Goal: Information Seeking & Learning: Learn about a topic

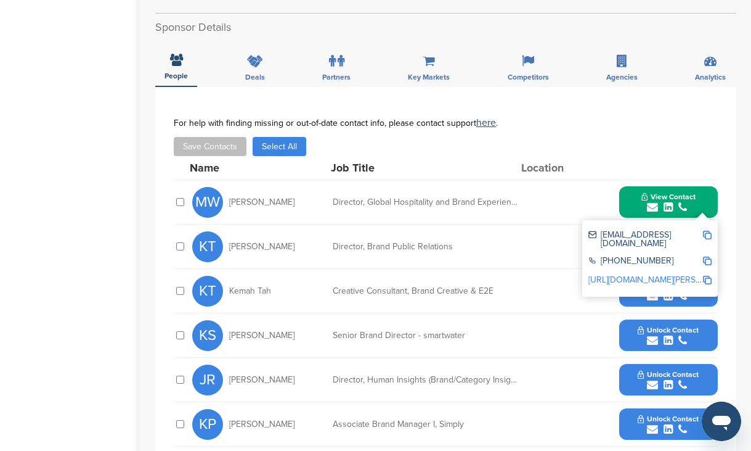
click at [367, 87] on div "**********" at bounding box center [445, 375] width 581 height 577
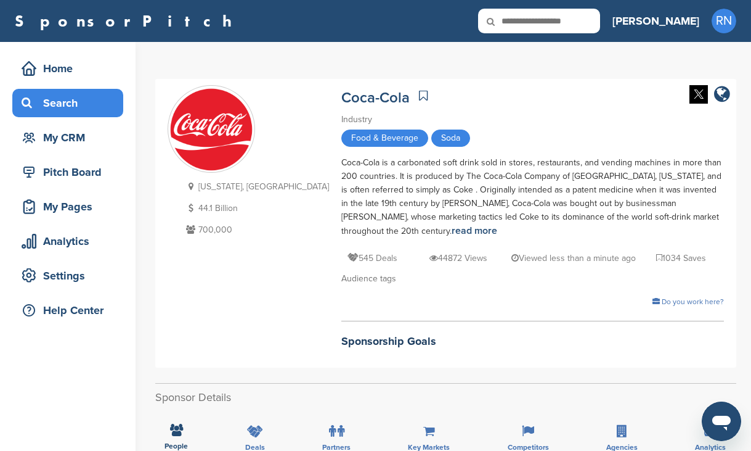
click at [80, 110] on div "Search" at bounding box center [70, 103] width 105 height 22
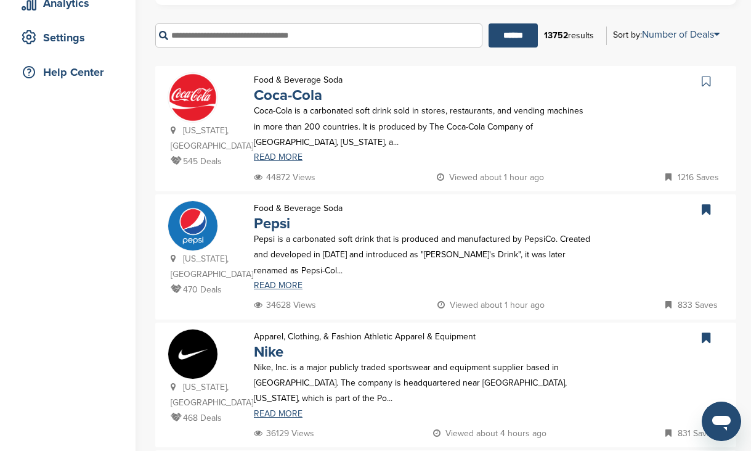
scroll to position [247, 0]
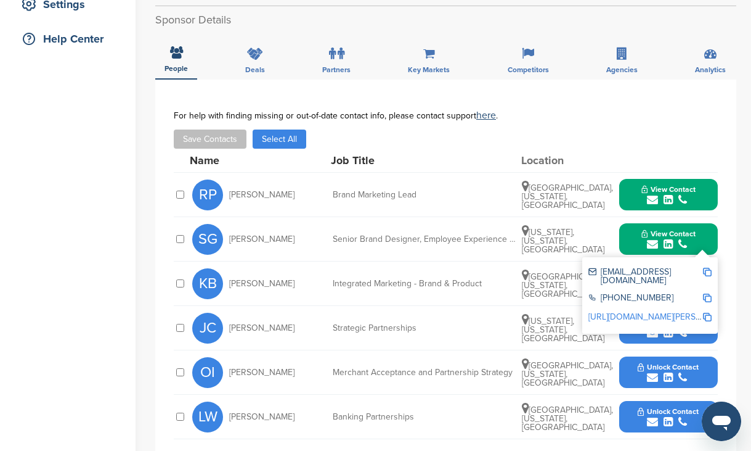
click at [367, 99] on div "**********" at bounding box center [445, 279] width 581 height 399
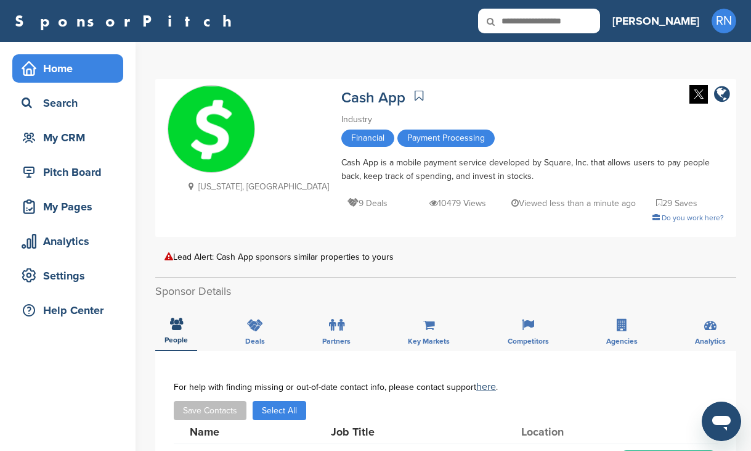
click at [87, 73] on div "Home" at bounding box center [70, 68] width 105 height 22
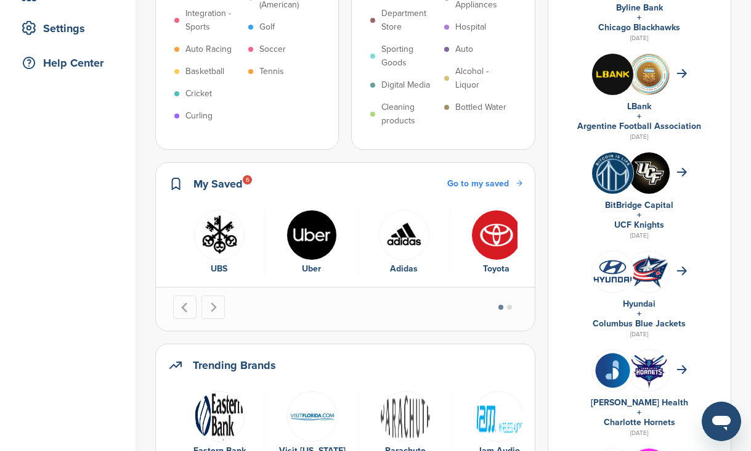
scroll to position [271, 0]
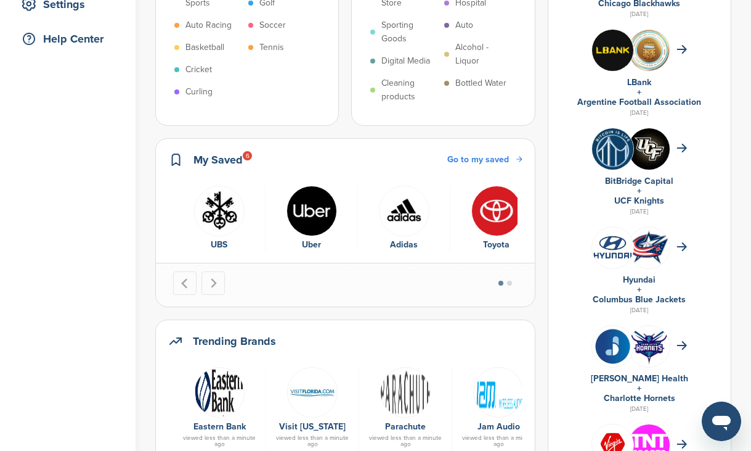
click at [414, 217] on img "3 of 6" at bounding box center [404, 211] width 51 height 51
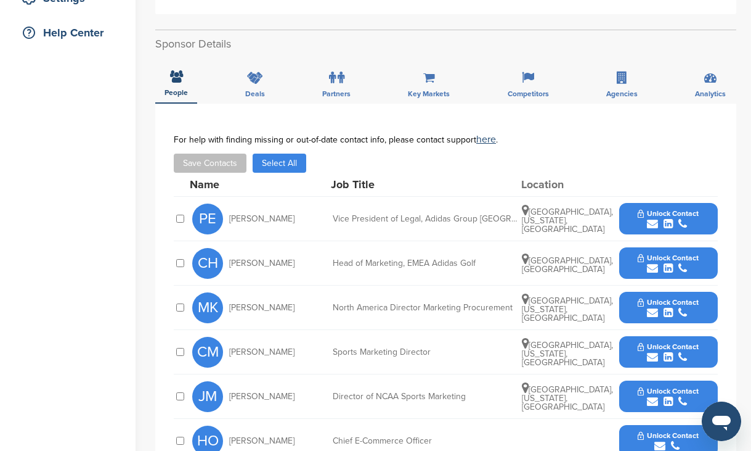
scroll to position [296, 0]
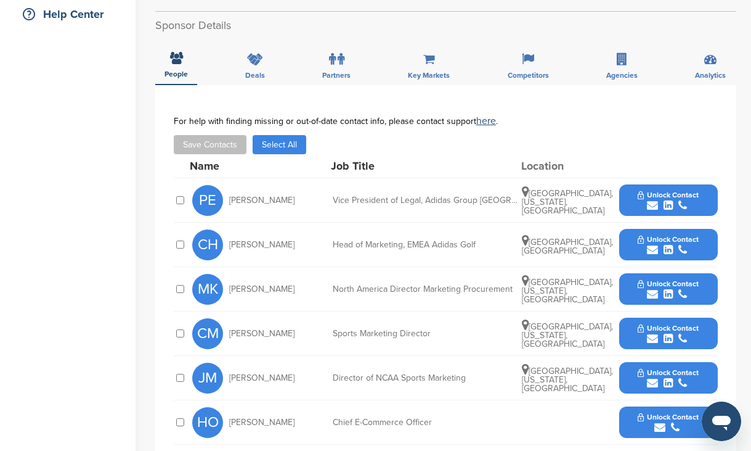
click at [636, 184] on button "Unlock Contact" at bounding box center [668, 200] width 91 height 37
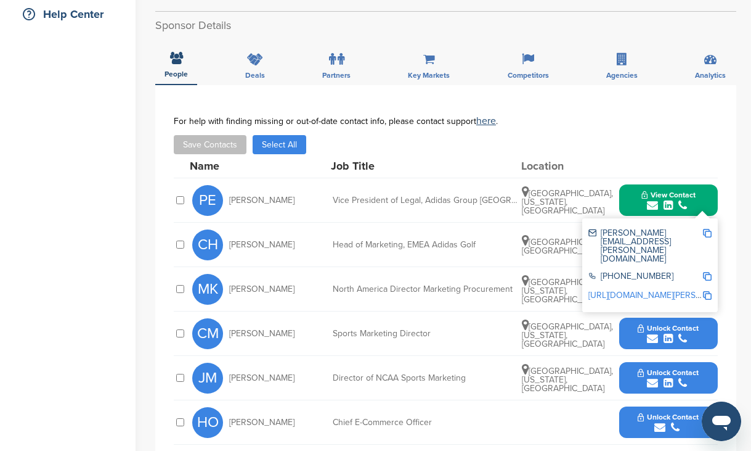
click at [708, 229] on img at bounding box center [707, 233] width 9 height 9
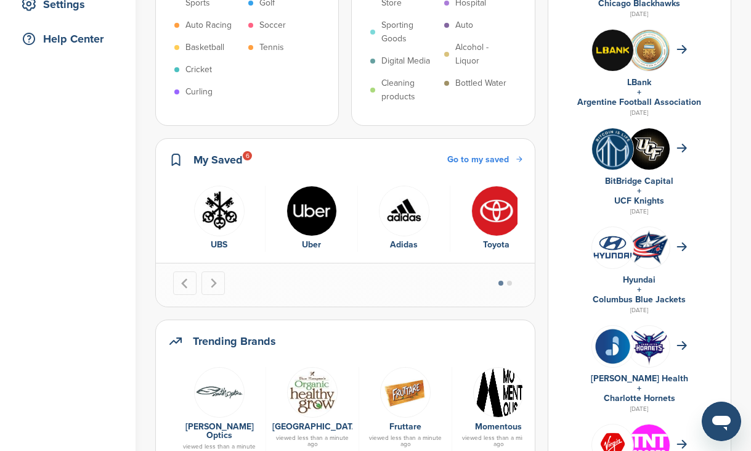
click at [499, 224] on img "4 of 6" at bounding box center [497, 211] width 51 height 51
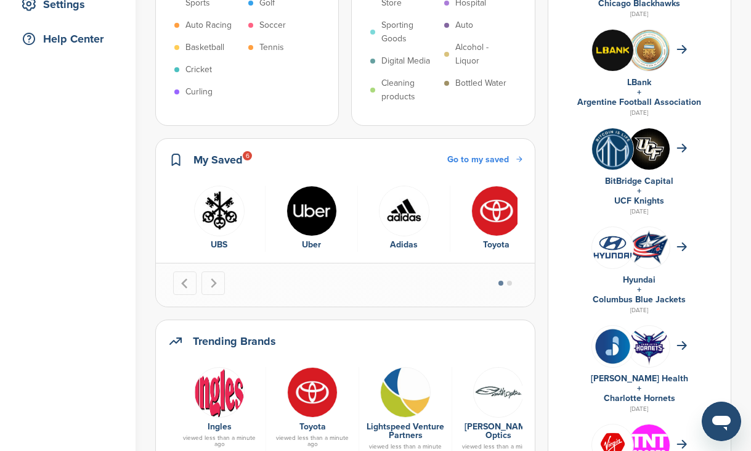
click at [656, 245] on img at bounding box center [649, 247] width 41 height 36
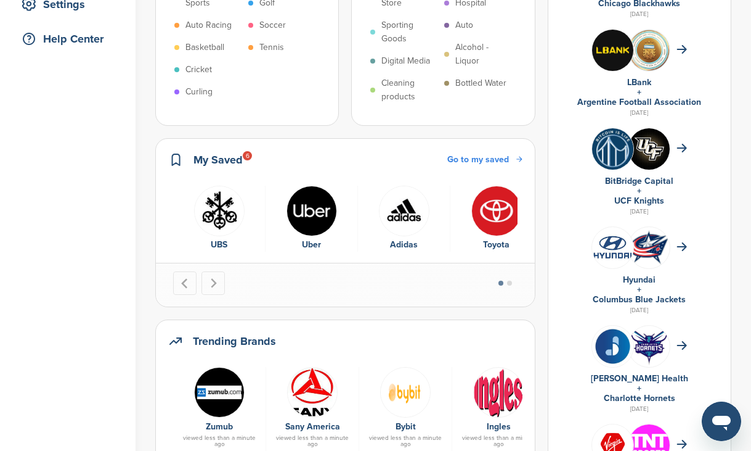
click at [494, 215] on img "4 of 6" at bounding box center [497, 211] width 51 height 51
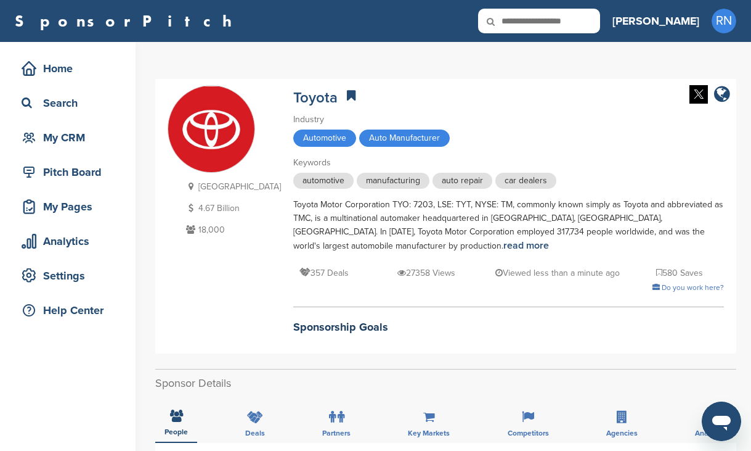
click at [427, 248] on div "Toyota Motor Corporation TYO: 7203, LSE: TYT, NYSE: TM, commonly known simply a…" at bounding box center [508, 225] width 431 height 55
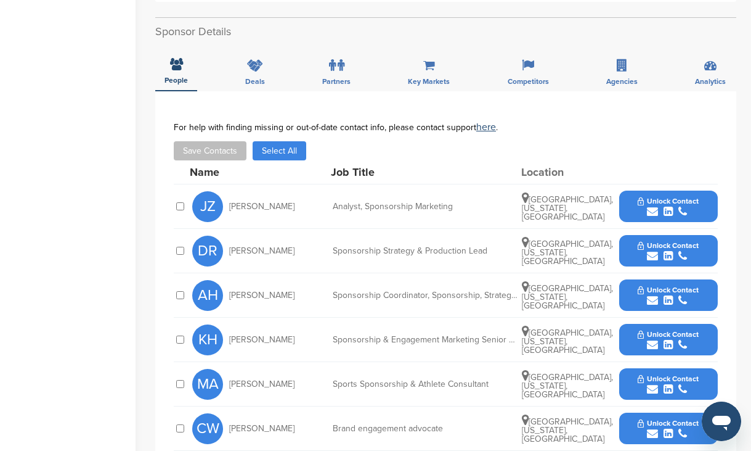
scroll to position [370, 0]
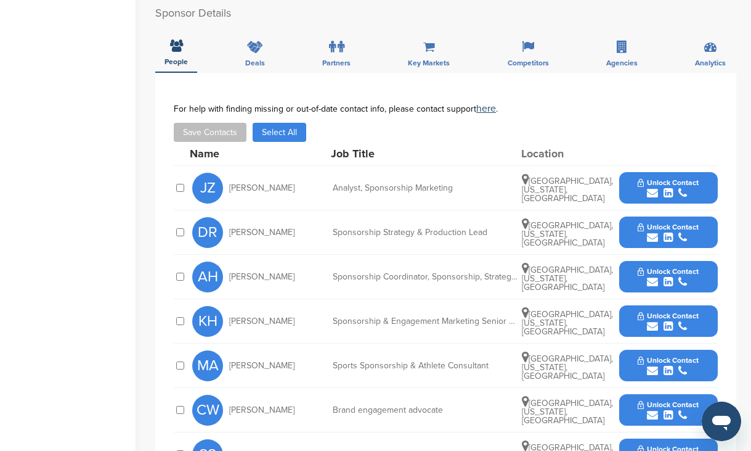
click at [639, 184] on span "Unlock Contact" at bounding box center [668, 182] width 61 height 9
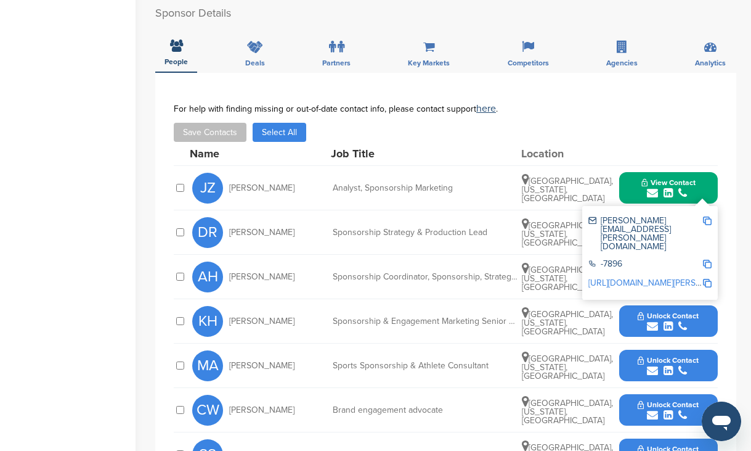
click at [403, 92] on div "**********" at bounding box center [445, 361] width 581 height 577
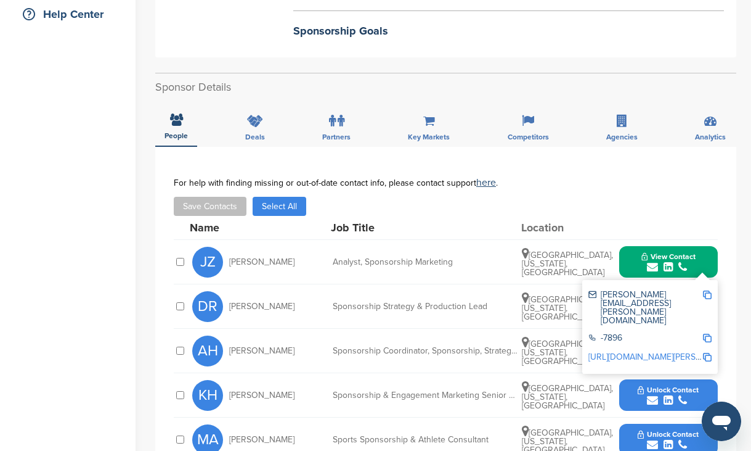
scroll to position [321, 0]
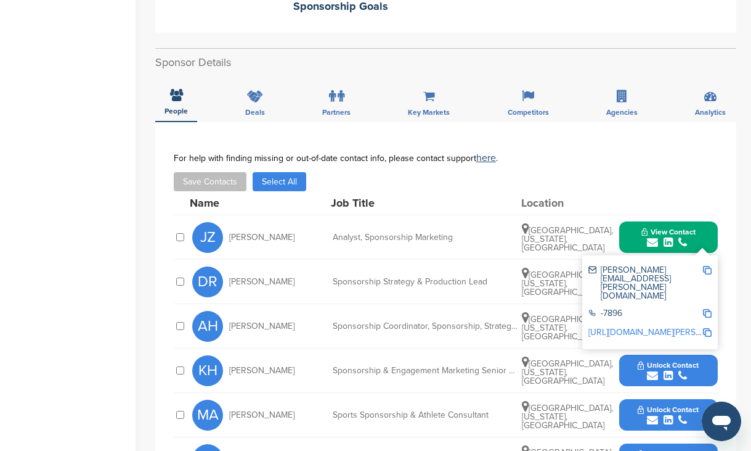
click at [581, 171] on div "For help with finding missing or out-of-date contact info, please contact suppo…" at bounding box center [446, 172] width 544 height 38
click at [714, 191] on div "Save Contacts Select All" at bounding box center [446, 181] width 544 height 19
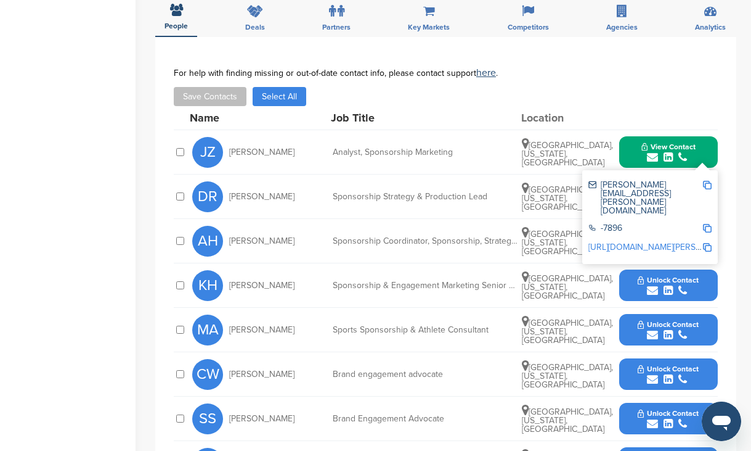
scroll to position [419, 0]
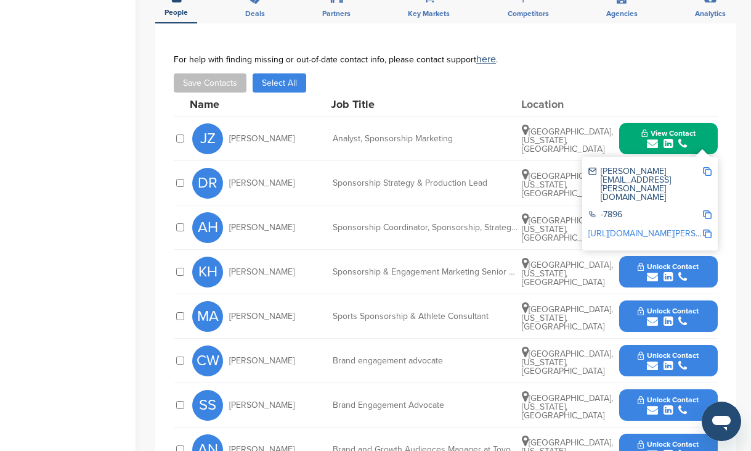
click at [663, 61] on div "For help with finding missing or out-of-date contact info, please contact suppo…" at bounding box center [446, 59] width 544 height 10
click at [626, 72] on div "For help with finding missing or out-of-date contact info, please contact suppo…" at bounding box center [446, 73] width 544 height 38
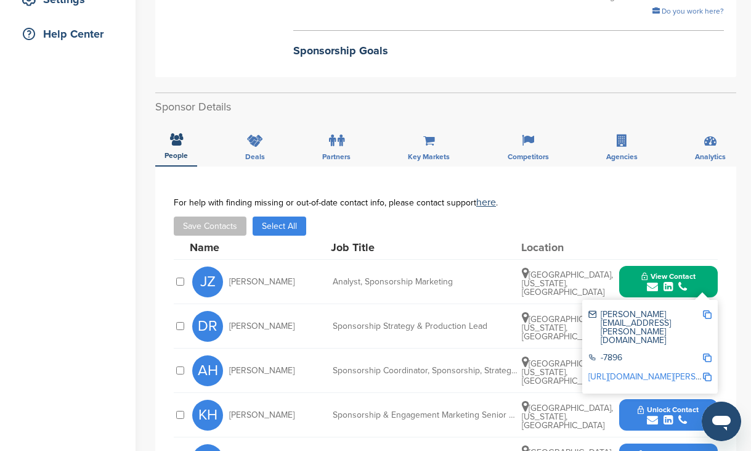
scroll to position [271, 0]
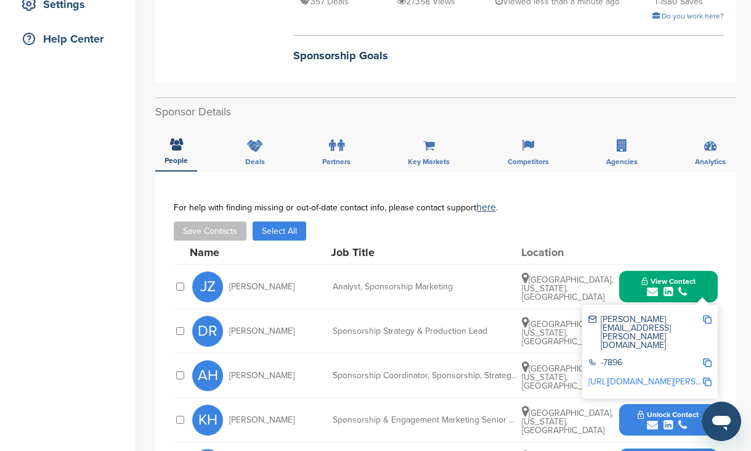
click at [249, 86] on div "Japan 4.67 Billion 18,000 Toyota Industry Automotive Auto Manufacturer Keywords…" at bounding box center [445, 324] width 581 height 1033
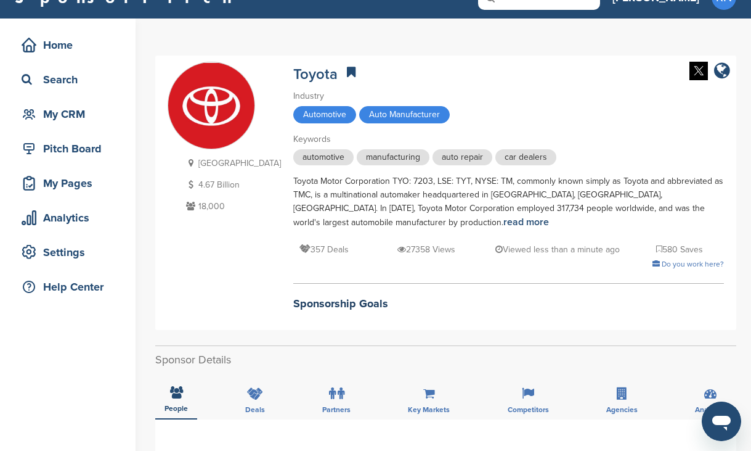
scroll to position [0, 0]
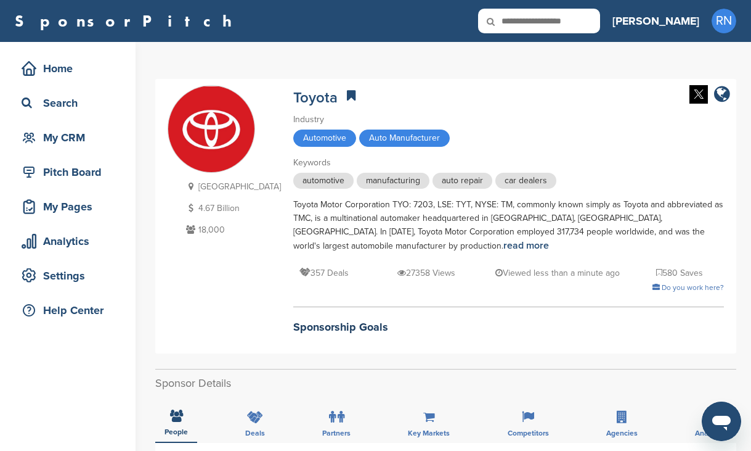
click at [600, 22] on input "text" at bounding box center [539, 21] width 122 height 25
type input "********"
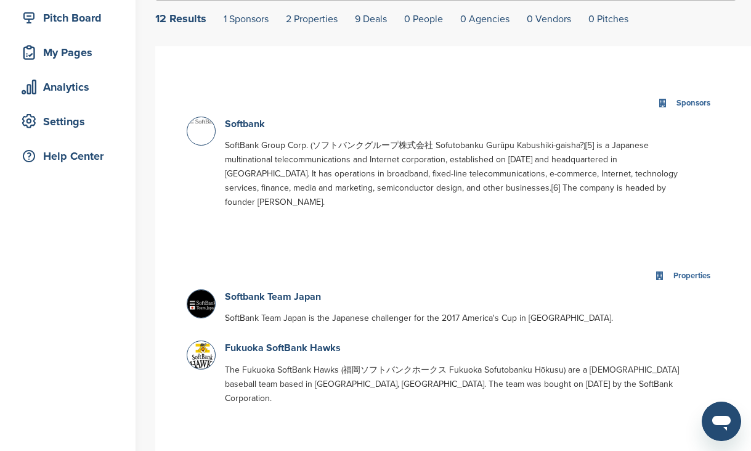
scroll to position [173, 0]
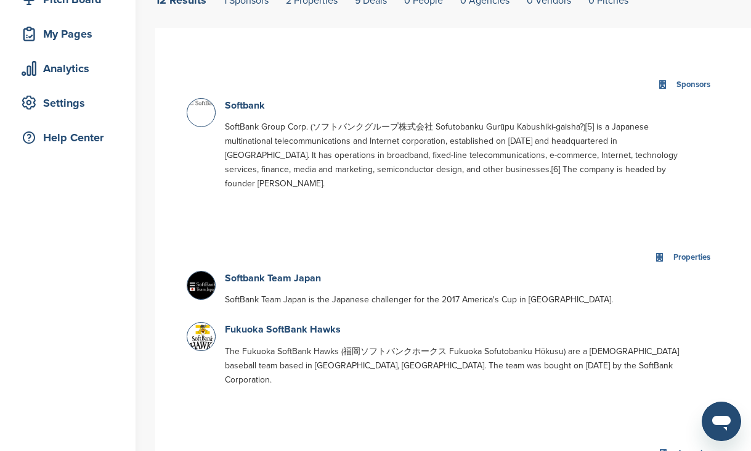
click at [680, 82] on div "Sponsors" at bounding box center [694, 85] width 40 height 14
click at [248, 108] on link "Softbank" at bounding box center [245, 105] width 40 height 12
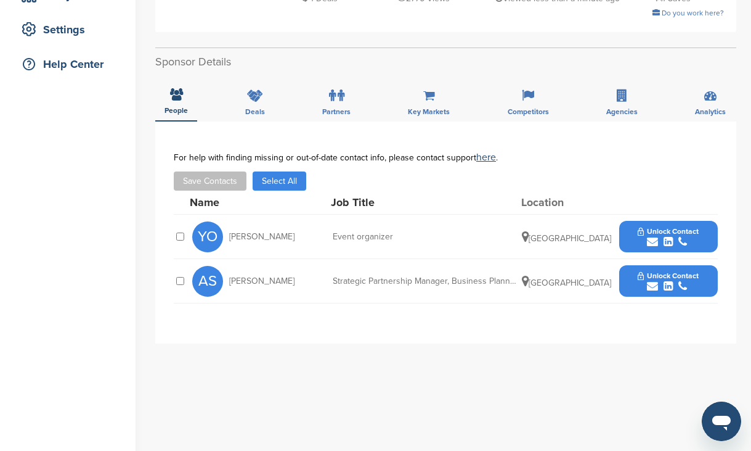
scroll to position [247, 0]
click at [641, 234] on span "Unlock Contact" at bounding box center [668, 230] width 61 height 9
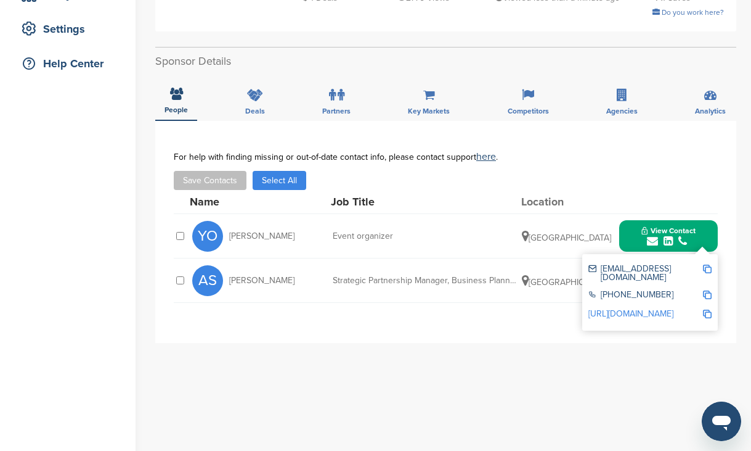
click at [709, 269] on img at bounding box center [707, 268] width 9 height 9
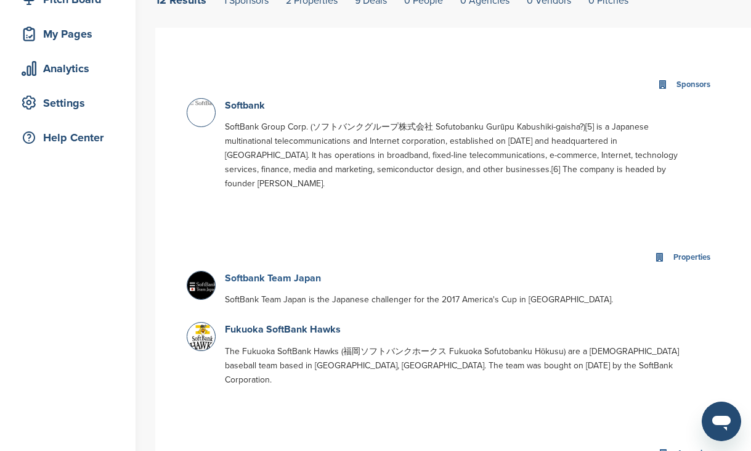
click at [277, 272] on link "Softbank Team Japan" at bounding box center [273, 278] width 96 height 12
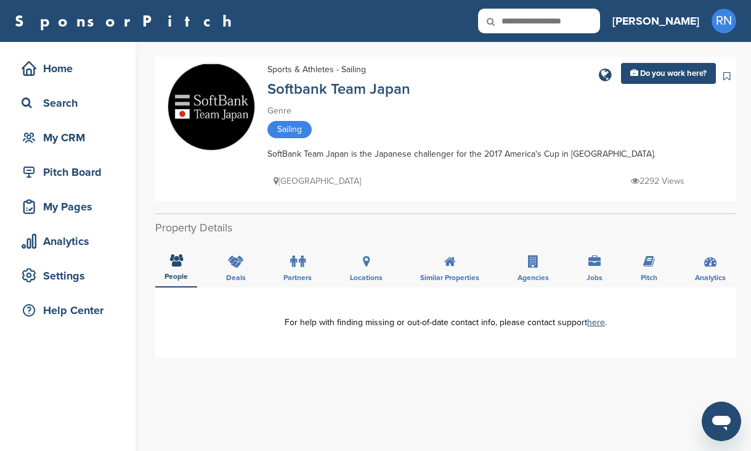
click at [412, 187] on div "Japan 2292 Views" at bounding box center [483, 175] width 431 height 28
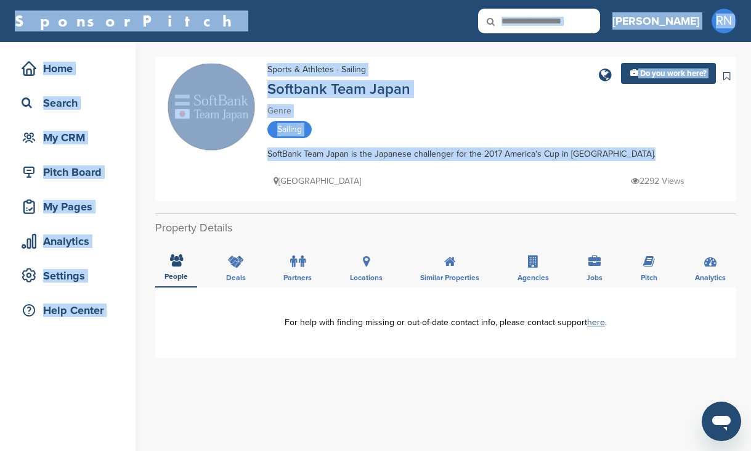
drag, startPoint x: 267, startPoint y: 72, endPoint x: 279, endPoint y: 21, distance: 52.6
click at [279, 21] on div "SponsorPitch Home Search My CRM Pitch Board My Pages Analytics Settings Help Ce…" at bounding box center [375, 433] width 751 height 867
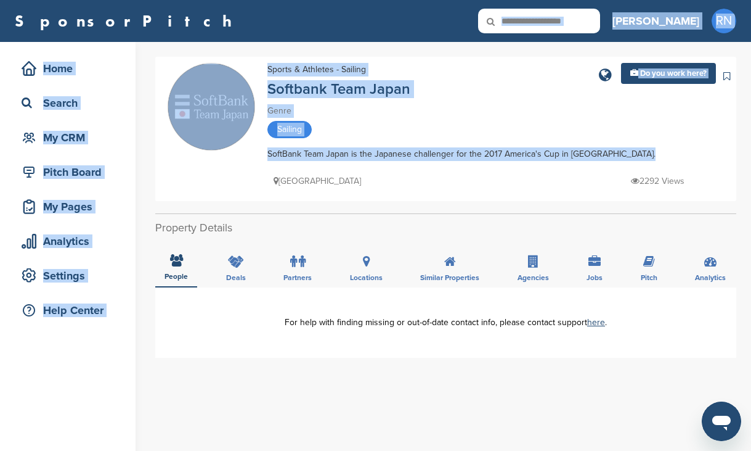
click at [300, 55] on div "**********" at bounding box center [453, 454] width 596 height 825
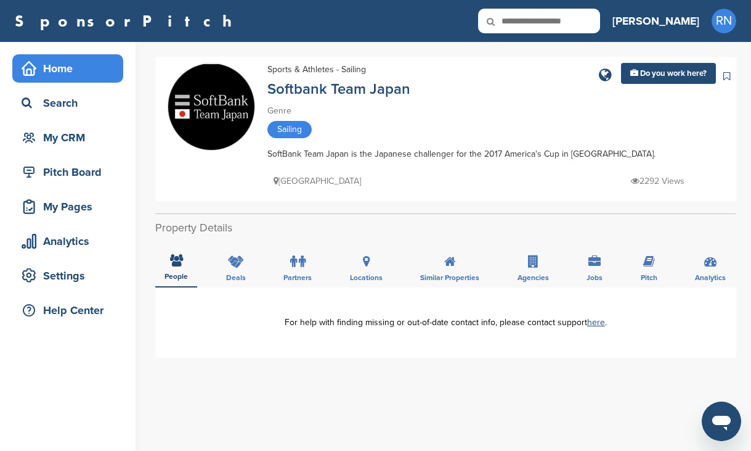
click at [65, 68] on div "Home" at bounding box center [70, 68] width 105 height 22
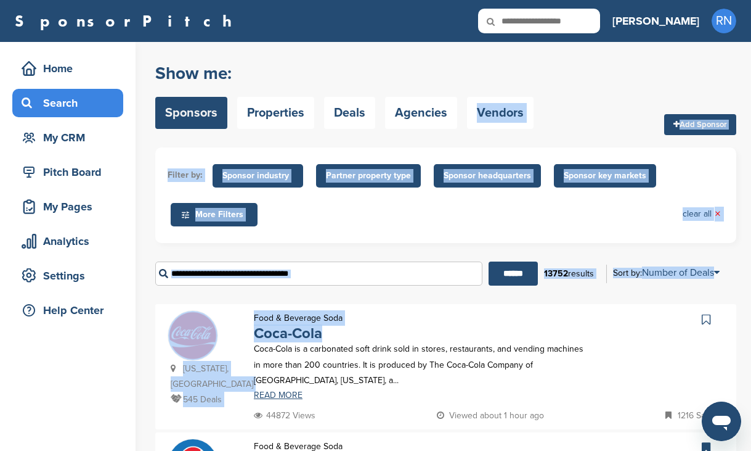
drag, startPoint x: 486, startPoint y: 80, endPoint x: 599, endPoint y: 140, distance: 128.2
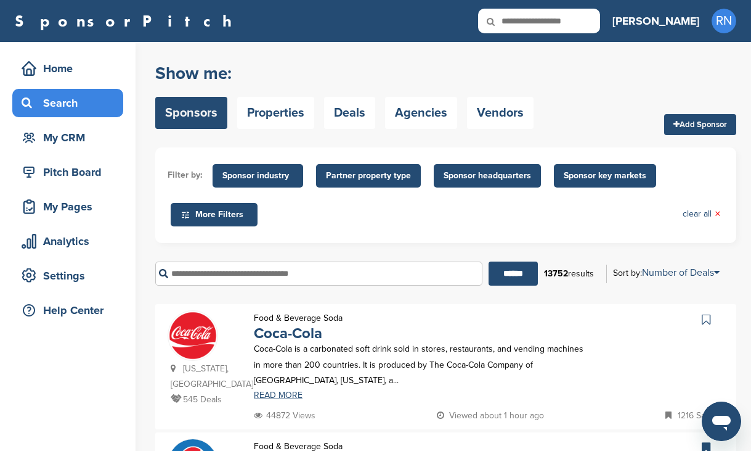
click at [598, 79] on div "Show me: Sponsors Properties Deals Agencies Vendors Add Sponsor" at bounding box center [445, 96] width 581 height 78
click at [529, 59] on div "Show me: Sponsors Properties Deals Agencies Vendors" at bounding box center [344, 96] width 378 height 78
click at [361, 63] on h2 "Show me:" at bounding box center [344, 73] width 378 height 22
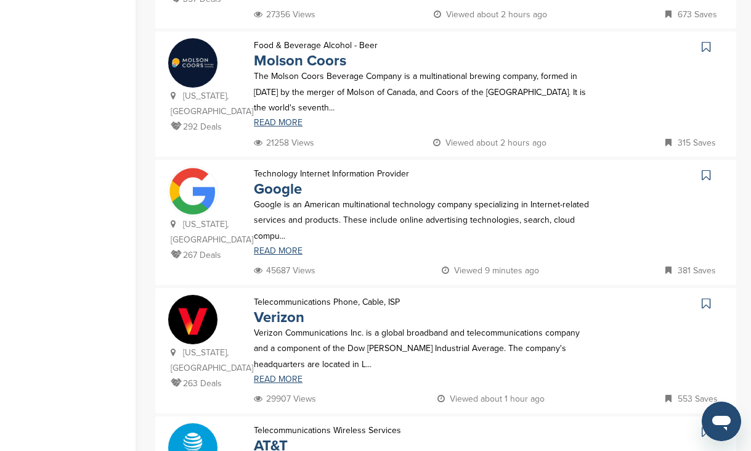
scroll to position [937, 0]
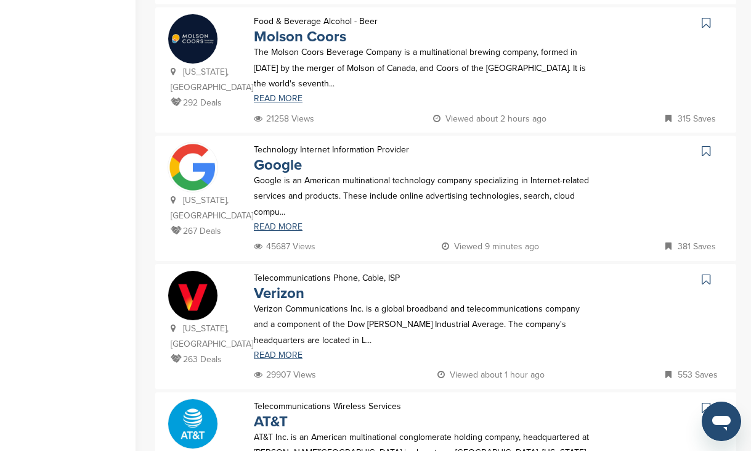
click at [706, 145] on icon at bounding box center [706, 151] width 9 height 12
click at [277, 156] on link "Google" at bounding box center [278, 165] width 48 height 18
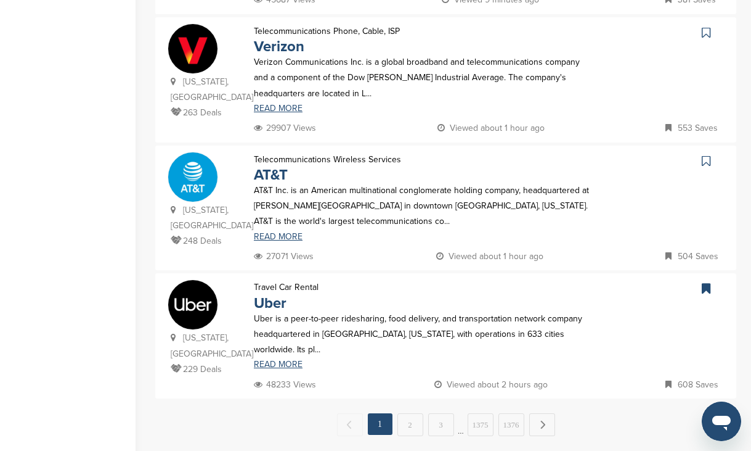
scroll to position [1208, 0]
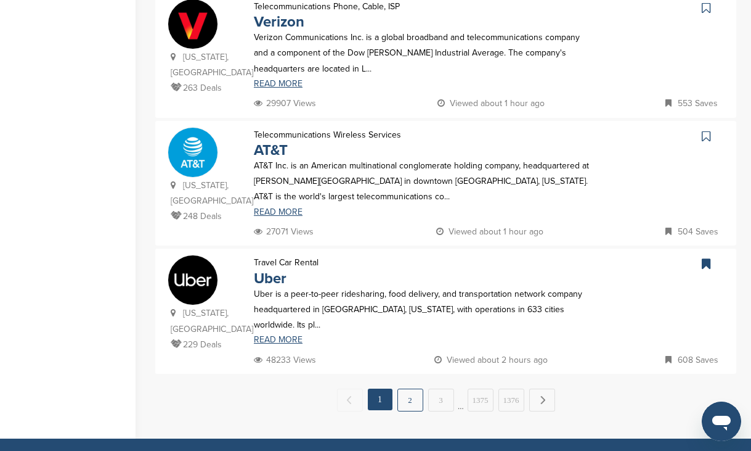
click at [409, 388] on link "2" at bounding box center [411, 399] width 26 height 23
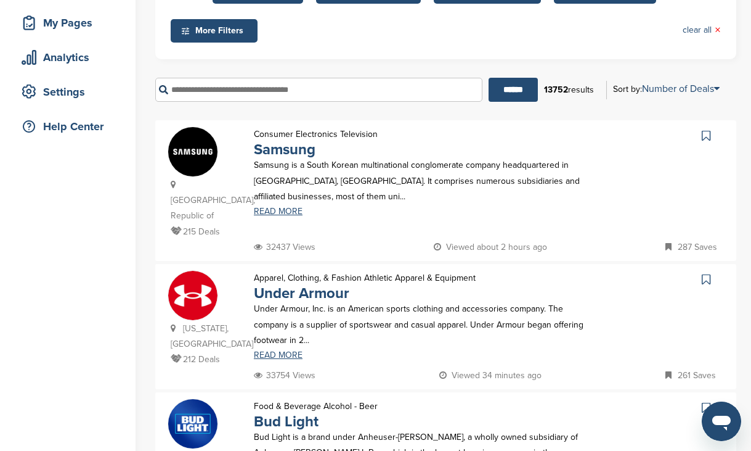
scroll to position [197, 0]
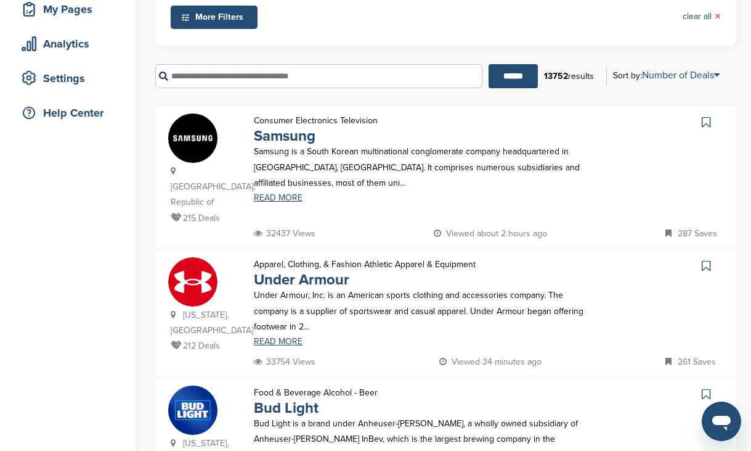
click at [520, 118] on div "Consumer Electronics Television Samsung Samsung is a South Korean multinational…" at bounding box center [423, 169] width 362 height 113
click at [288, 140] on link "Samsung" at bounding box center [285, 136] width 62 height 18
click at [706, 122] on icon at bounding box center [706, 122] width 9 height 12
click at [626, 118] on div at bounding box center [663, 123] width 121 height 20
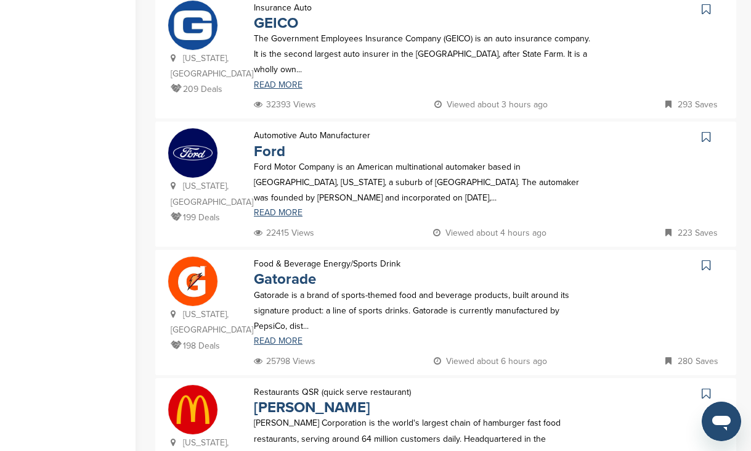
scroll to position [715, 0]
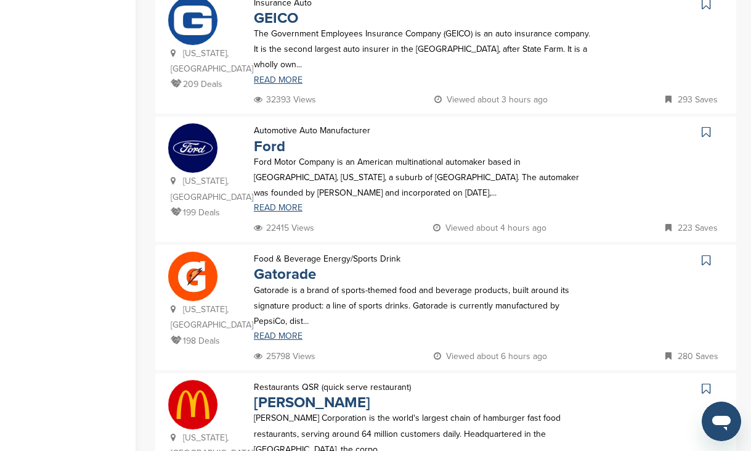
click at [706, 254] on icon at bounding box center [706, 260] width 9 height 12
click at [288, 265] on link "Gatorade" at bounding box center [285, 274] width 62 height 18
click at [706, 254] on icon at bounding box center [706, 260] width 9 height 12
click at [520, 251] on div "Food & Beverage Energy/Sports Drink Gatorade Gatorade is a brand of sports-them…" at bounding box center [423, 299] width 362 height 97
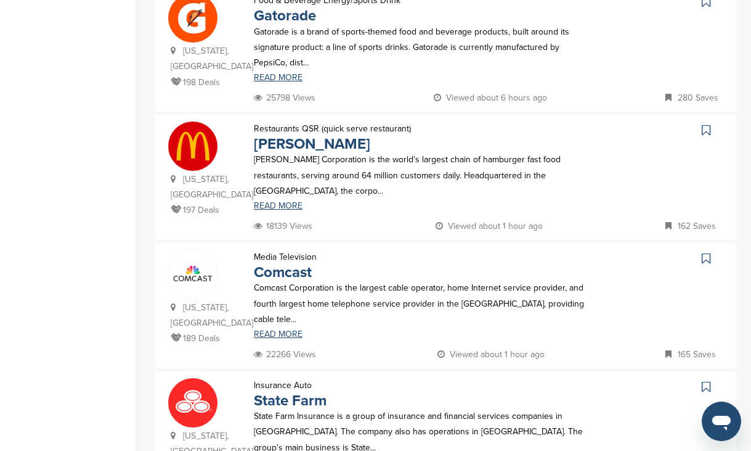
scroll to position [986, 0]
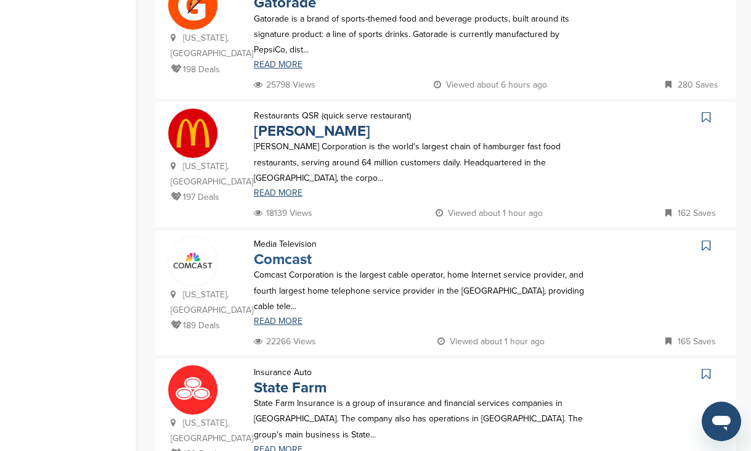
click at [291, 250] on link "Comcast" at bounding box center [283, 259] width 58 height 18
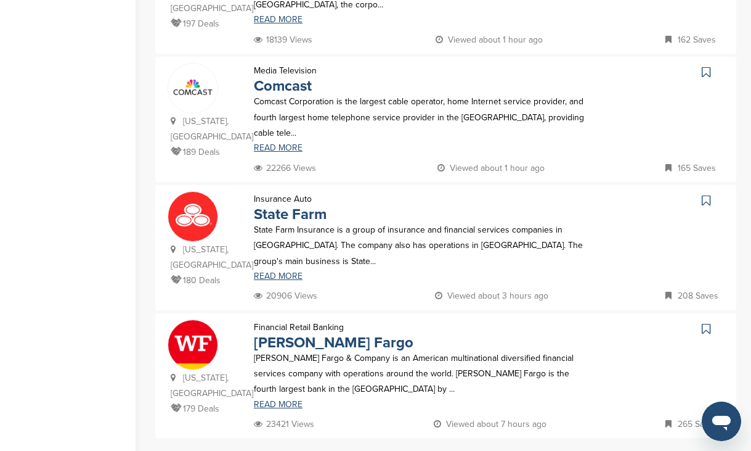
scroll to position [1183, 0]
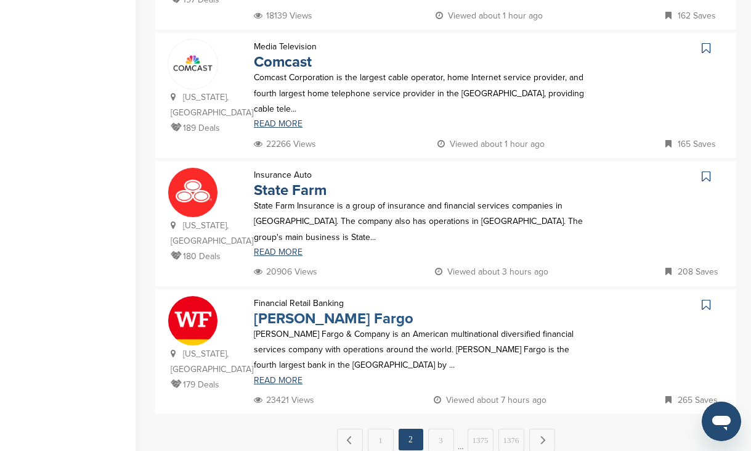
click at [278, 309] on link "Wells Fargo" at bounding box center [334, 318] width 160 height 18
click at [300, 181] on link "State Farm" at bounding box center [290, 190] width 73 height 18
click at [444, 428] on link "3" at bounding box center [441, 439] width 26 height 23
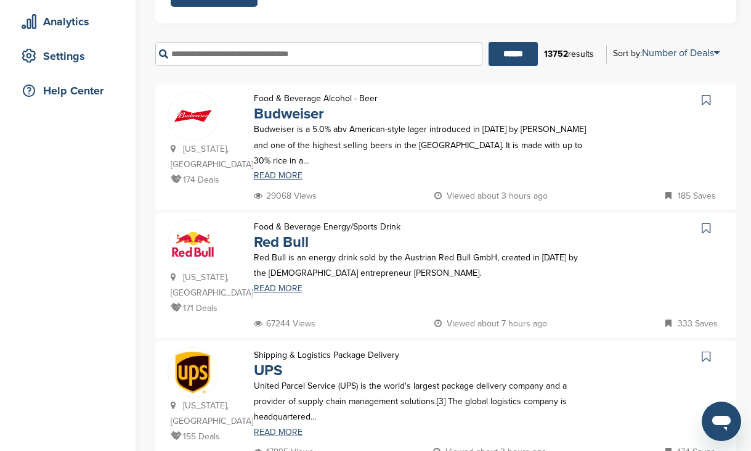
scroll to position [222, 0]
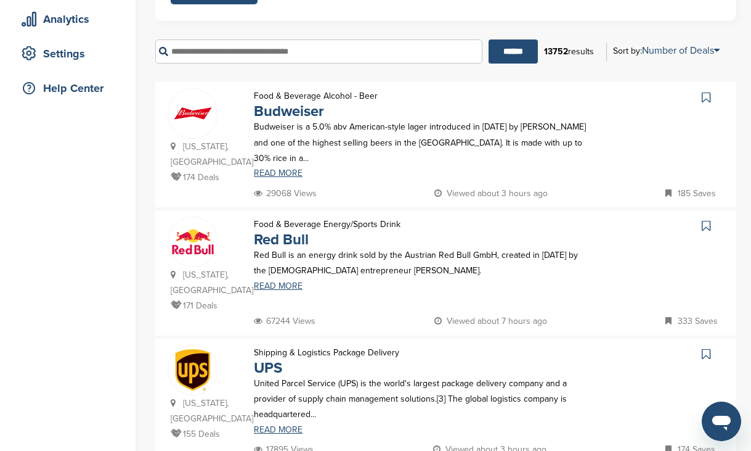
click at [472, 98] on div "Food & Beverage Alcohol - Beer Budweiser Budweiser is a 5.0% abv American-style…" at bounding box center [423, 136] width 362 height 97
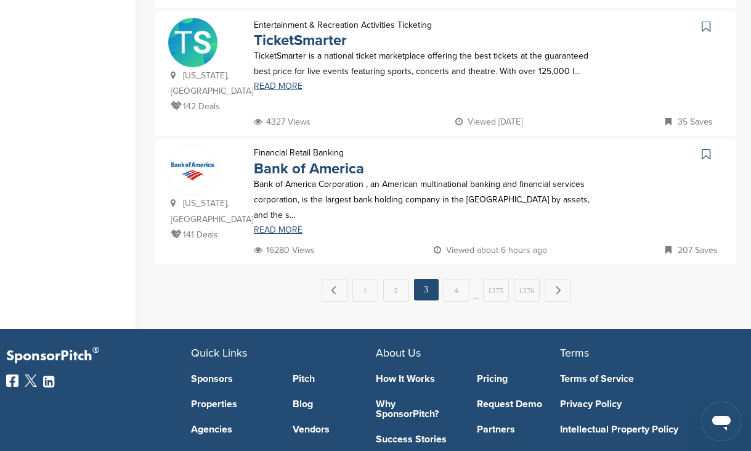
scroll to position [1331, 0]
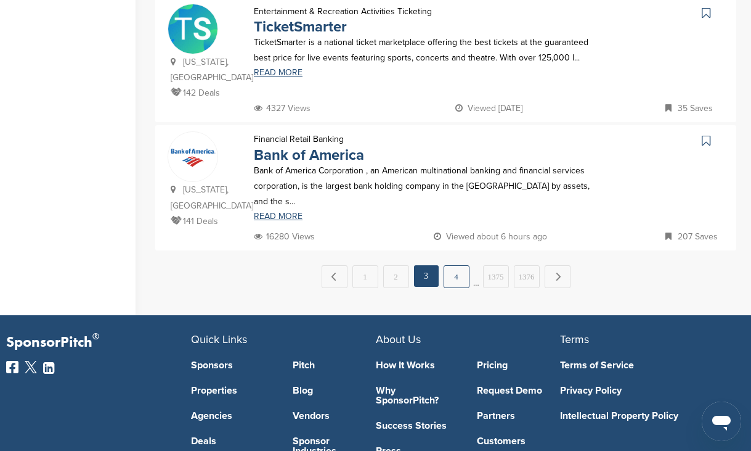
click at [459, 265] on link "4" at bounding box center [457, 276] width 26 height 23
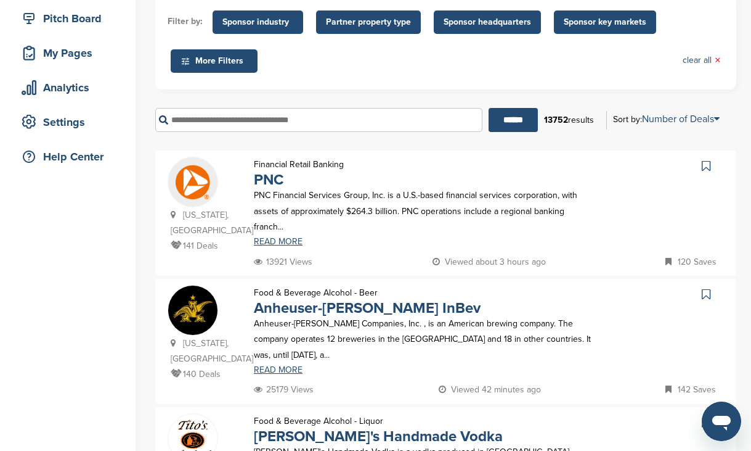
scroll to position [173, 0]
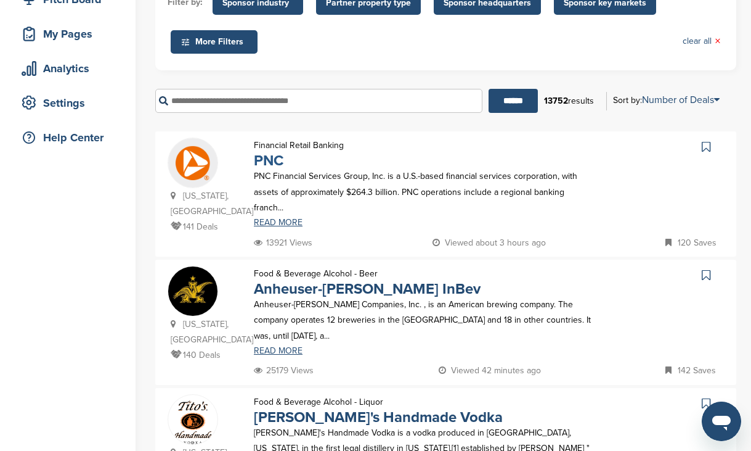
click at [277, 158] on link "PNC" at bounding box center [269, 161] width 30 height 18
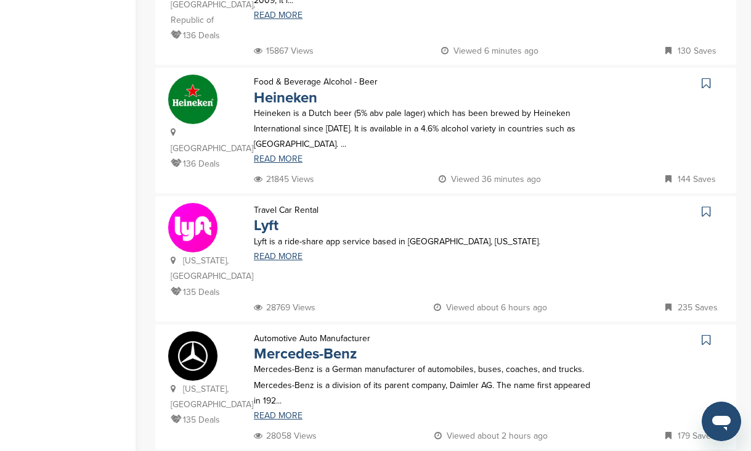
scroll to position [764, 0]
click at [272, 202] on p "Travel Car Rental" at bounding box center [286, 209] width 65 height 15
click at [266, 216] on link "Lyft" at bounding box center [266, 225] width 25 height 18
drag, startPoint x: 278, startPoint y: 42, endPoint x: 375, endPoint y: 39, distance: 96.8
click at [375, 73] on p "Food & Beverage Alcohol - Beer" at bounding box center [316, 80] width 124 height 15
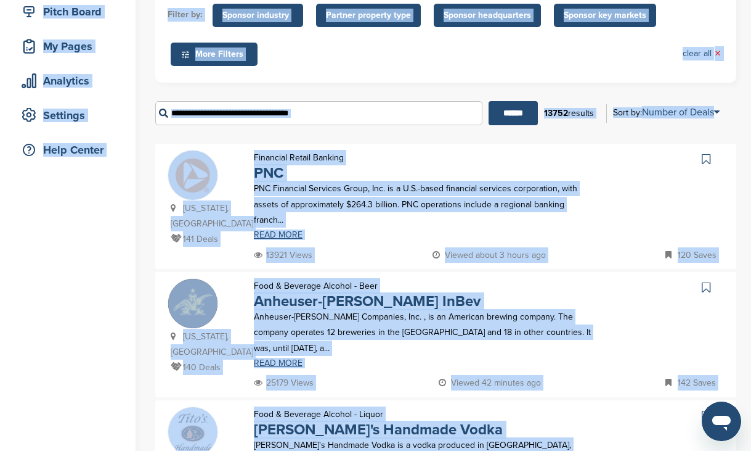
scroll to position [0, 0]
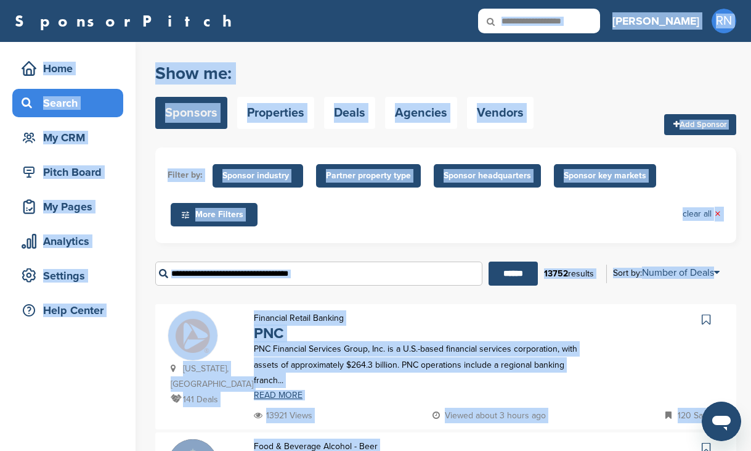
drag, startPoint x: 377, startPoint y: 43, endPoint x: 404, endPoint y: 15, distance: 38.8
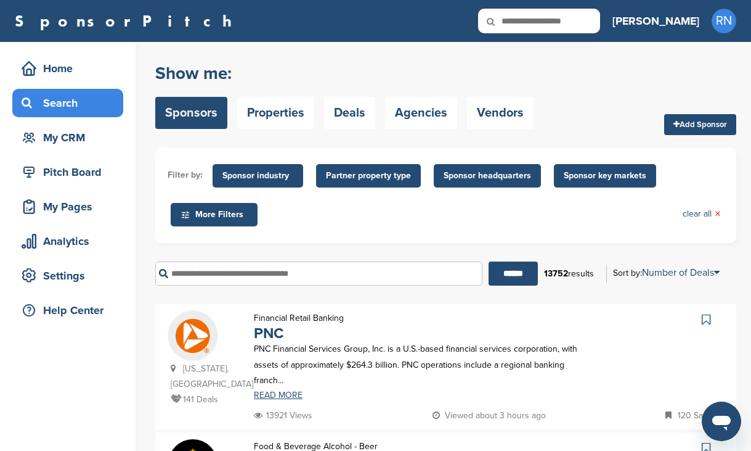
click at [411, 72] on h2 "Show me:" at bounding box center [344, 73] width 378 height 22
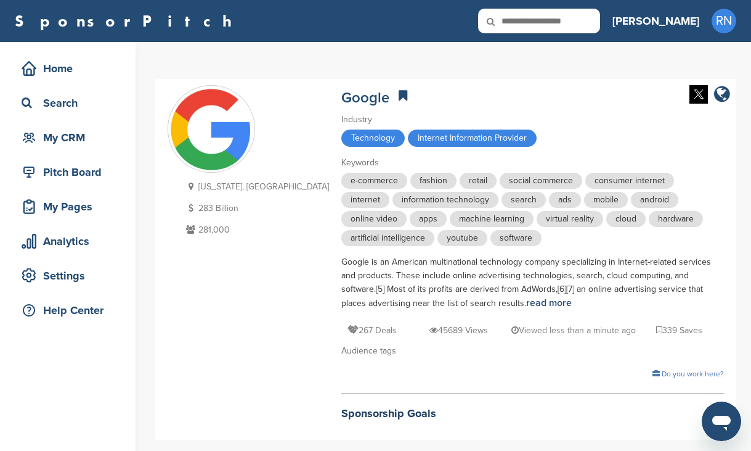
click at [597, 134] on div "Technology Internet Information Provider" at bounding box center [532, 139] width 383 height 20
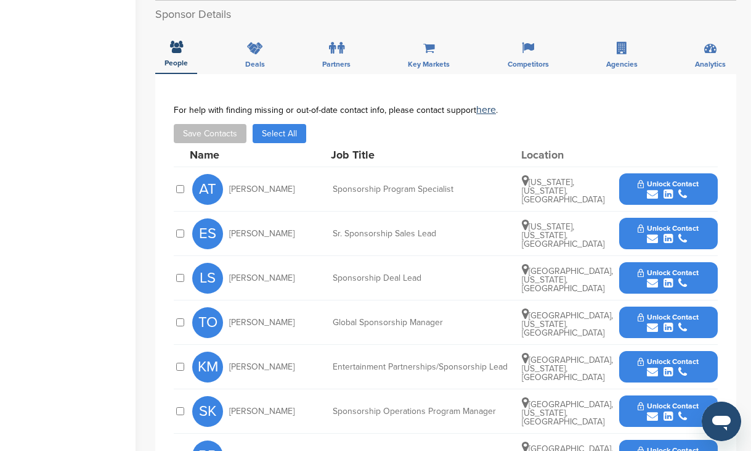
scroll to position [468, 0]
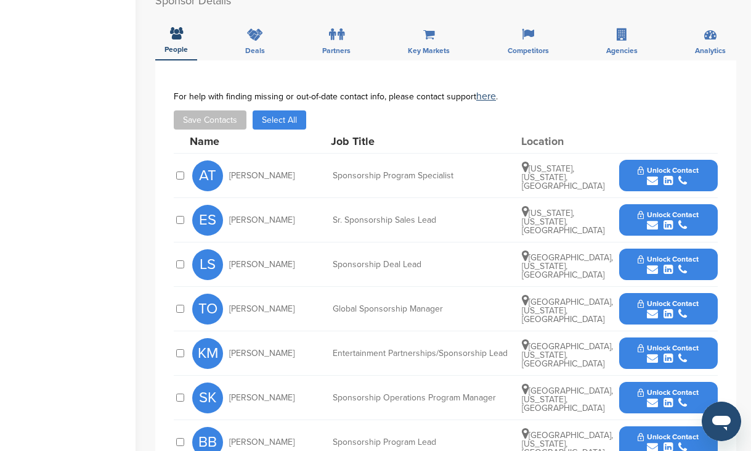
click at [636, 173] on button "Unlock Contact" at bounding box center [668, 175] width 91 height 37
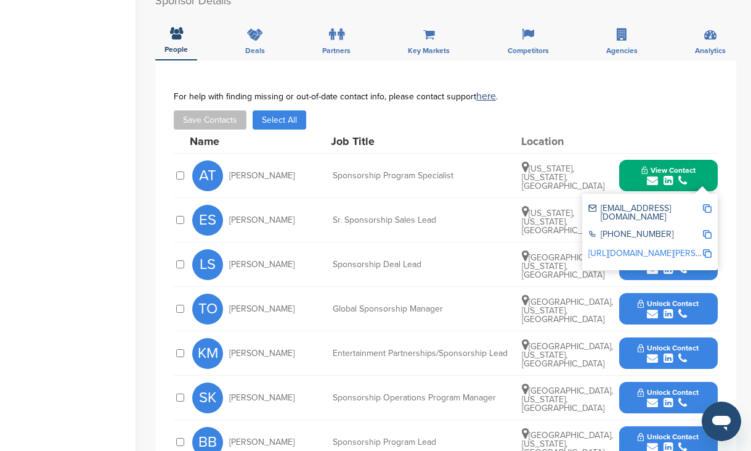
click at [623, 122] on div "Save Contacts Select All" at bounding box center [446, 119] width 544 height 19
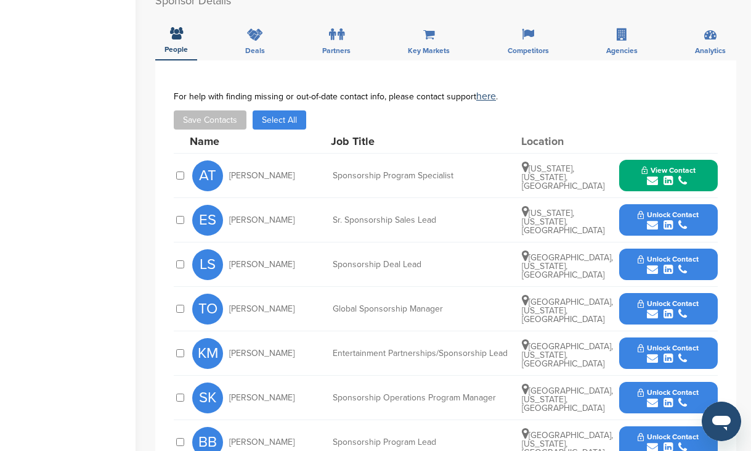
scroll to position [468, 0]
click at [636, 221] on button "Unlock Contact" at bounding box center [668, 220] width 91 height 37
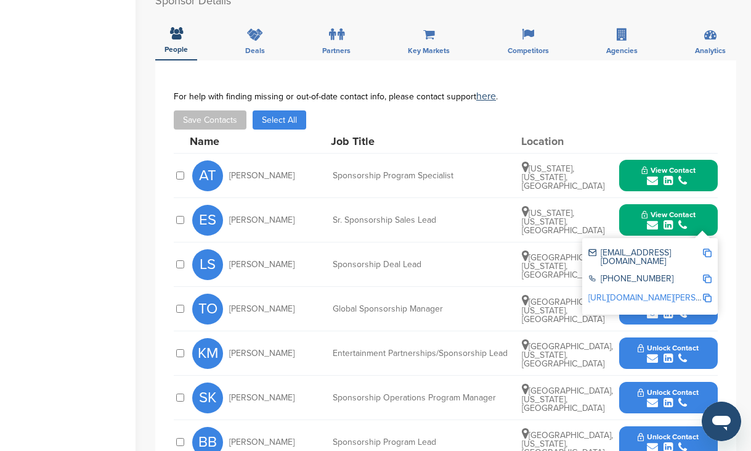
click at [708, 255] on img at bounding box center [707, 252] width 9 height 9
click at [262, 74] on div "**********" at bounding box center [445, 348] width 581 height 577
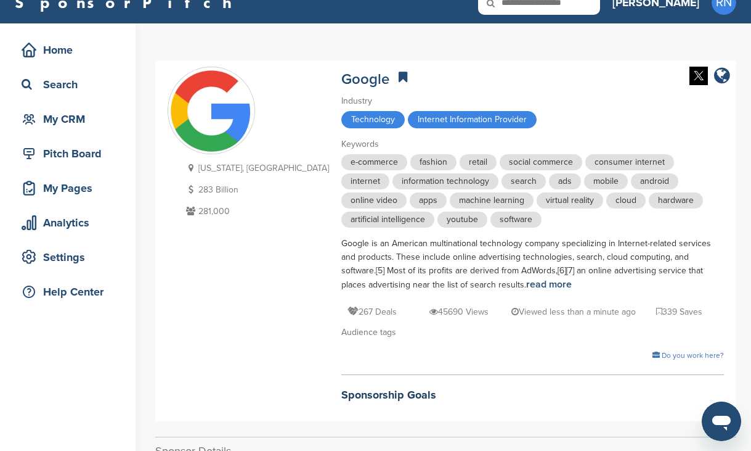
scroll to position [0, 0]
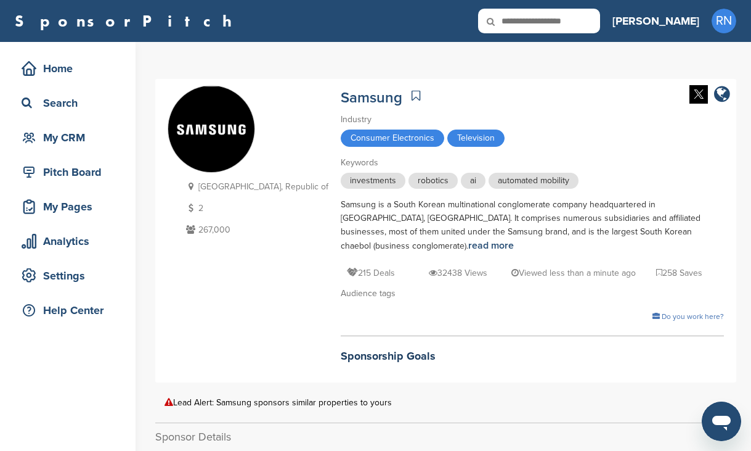
click at [554, 182] on div "investments robotics ai automated mobility" at bounding box center [532, 182] width 383 height 19
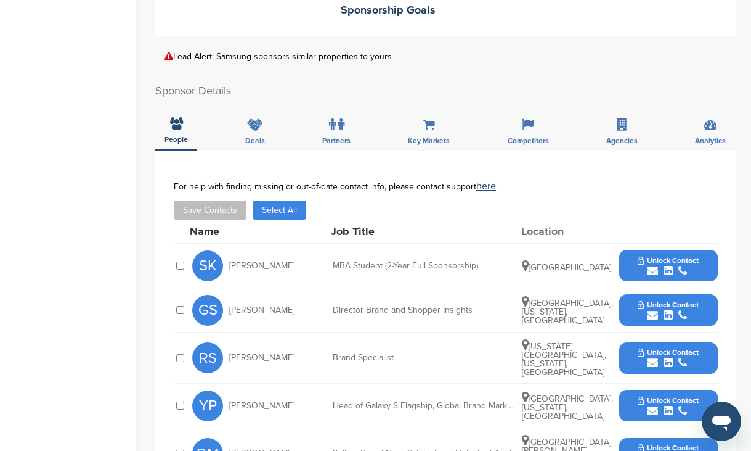
scroll to position [370, 0]
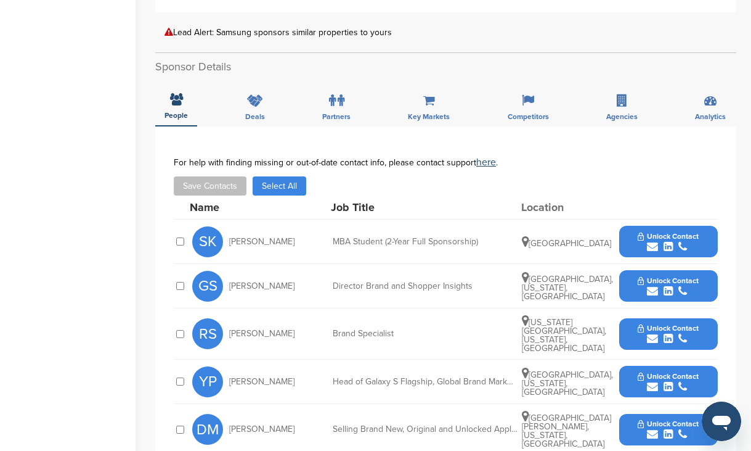
click at [637, 225] on button "Unlock Contact" at bounding box center [668, 241] width 91 height 37
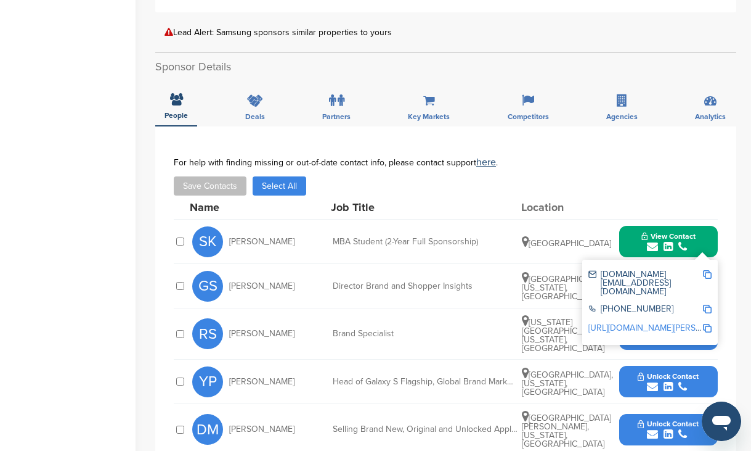
click at [627, 176] on div "Save Contacts Select All" at bounding box center [446, 185] width 544 height 19
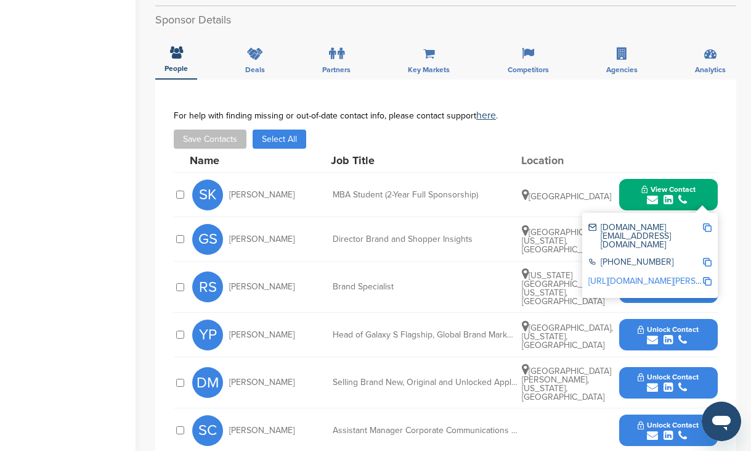
scroll to position [419, 0]
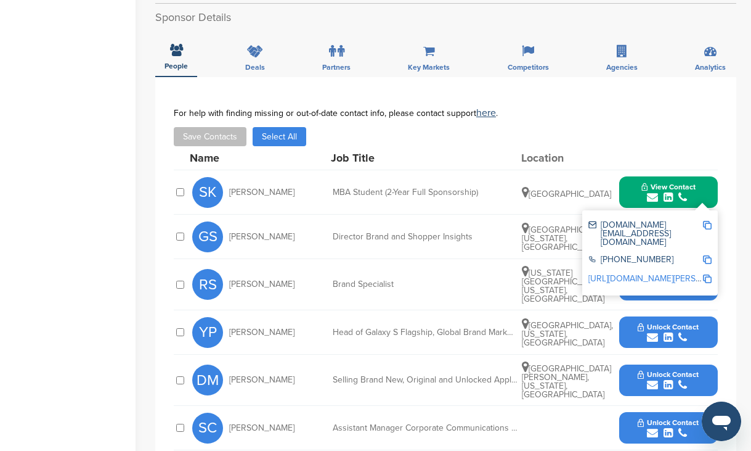
click at [730, 232] on div "**********" at bounding box center [445, 350] width 581 height 546
click at [634, 181] on button "View Contact" at bounding box center [669, 192] width 84 height 37
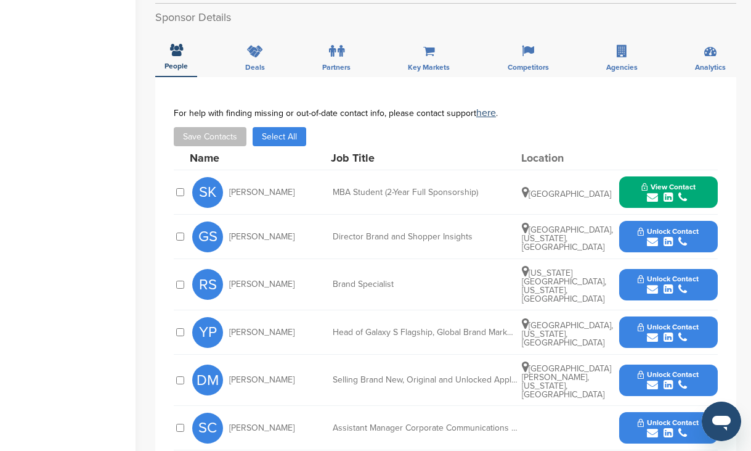
click at [630, 231] on button "Unlock Contact" at bounding box center [668, 236] width 91 height 37
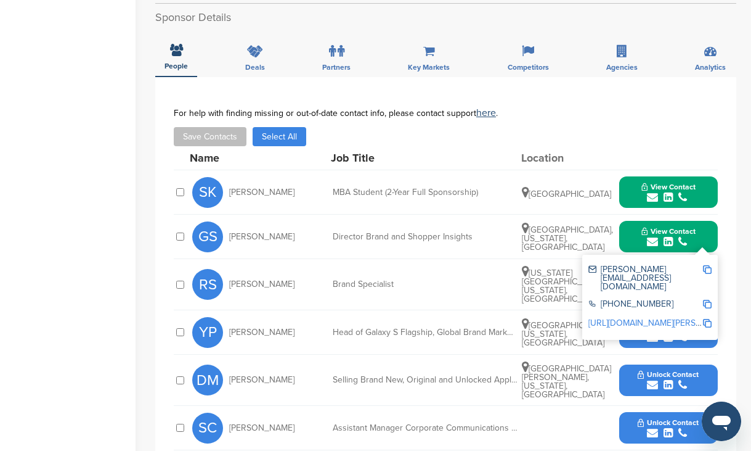
click at [356, 84] on div "**********" at bounding box center [445, 350] width 581 height 546
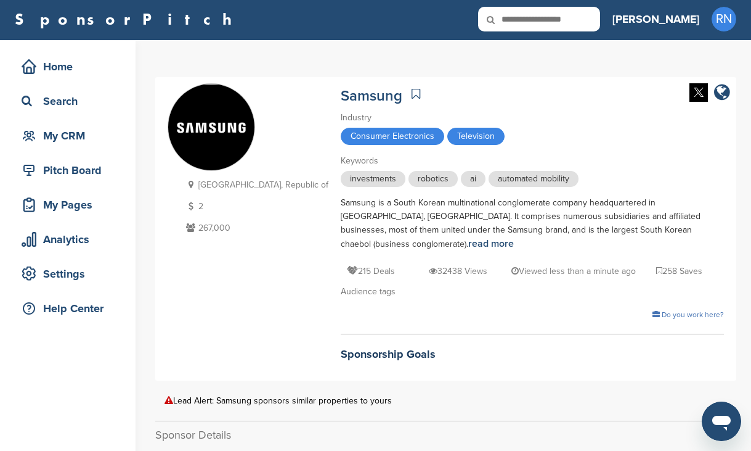
scroll to position [0, 0]
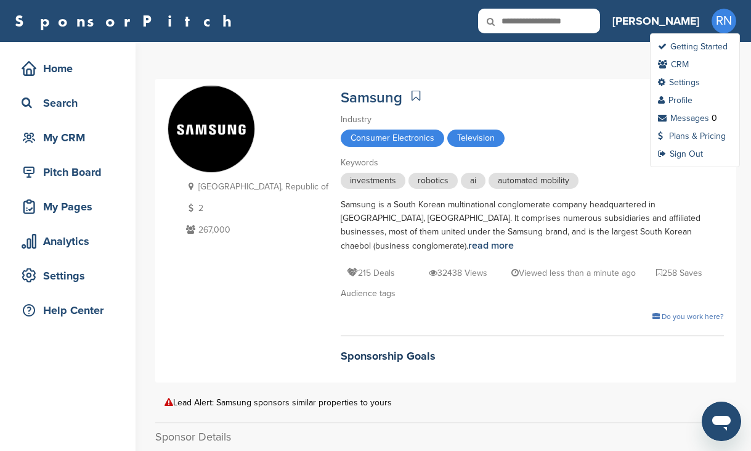
click at [723, 28] on span "RN" at bounding box center [724, 21] width 25 height 25
click at [687, 155] on link "Sign Out" at bounding box center [680, 154] width 45 height 10
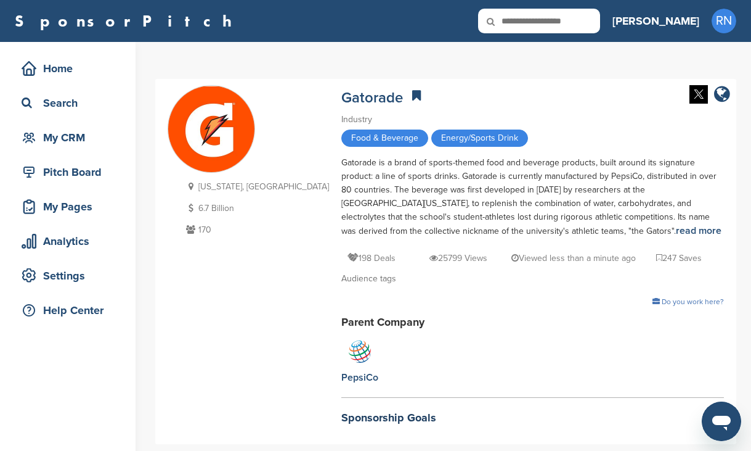
click at [509, 126] on div "Industry Food & Beverage Energy/Sports Drink" at bounding box center [532, 131] width 383 height 37
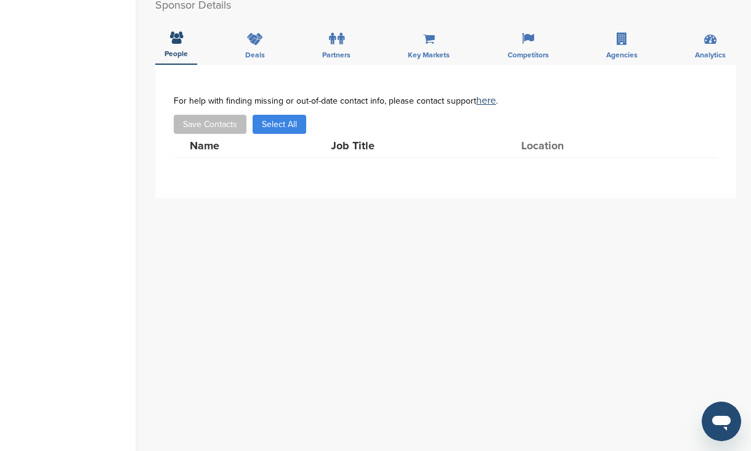
scroll to position [468, 0]
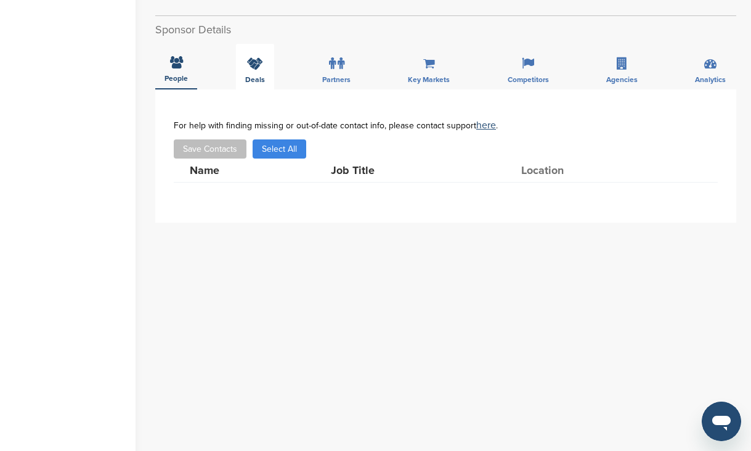
click at [258, 59] on div "Deals" at bounding box center [255, 67] width 38 height 46
click at [176, 76] on span "People" at bounding box center [176, 79] width 23 height 7
click at [256, 55] on div "Deals" at bounding box center [255, 67] width 38 height 46
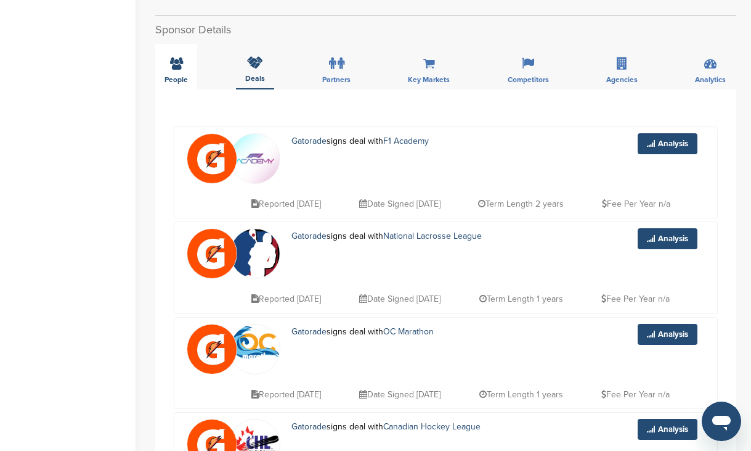
click at [179, 56] on div "People" at bounding box center [176, 67] width 42 height 46
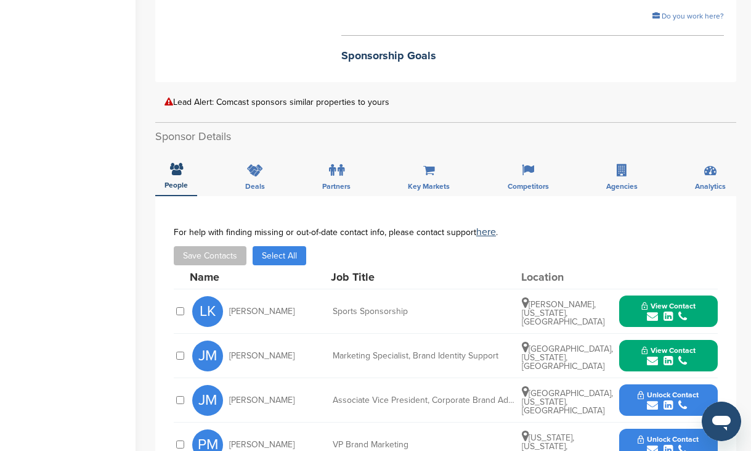
scroll to position [321, 0]
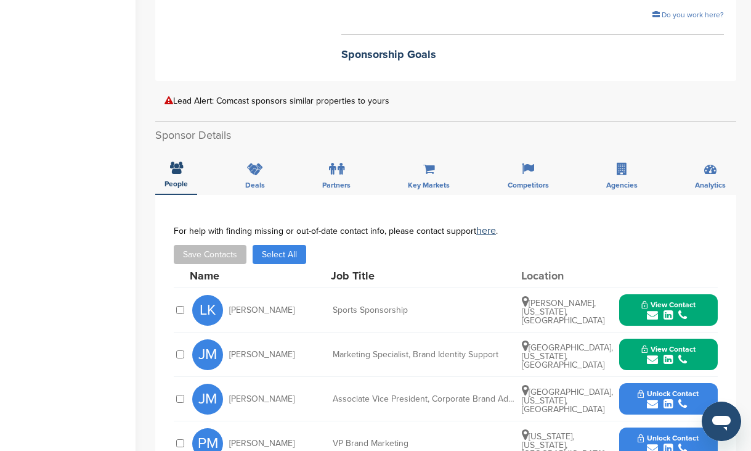
click at [640, 292] on button "View Contact" at bounding box center [669, 310] width 84 height 37
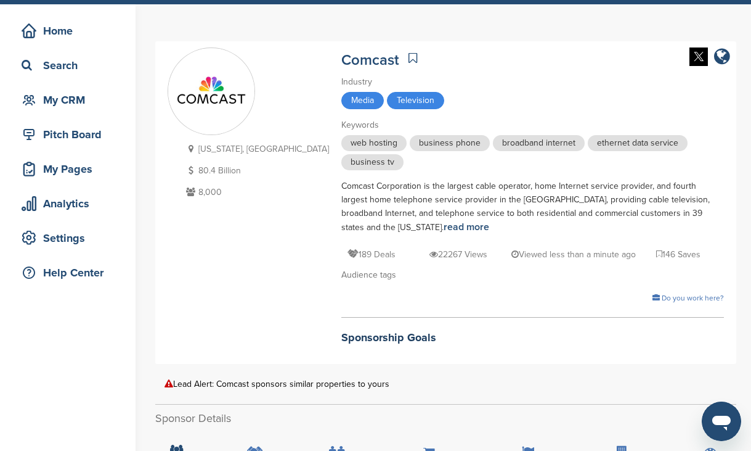
scroll to position [0, 0]
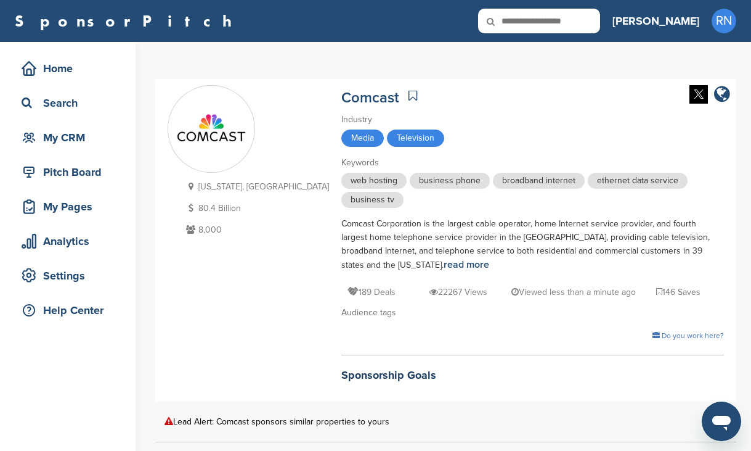
click at [443, 110] on div "Comcast Industry Media Television Keywords web hosting business phone broadband…" at bounding box center [532, 237] width 383 height 304
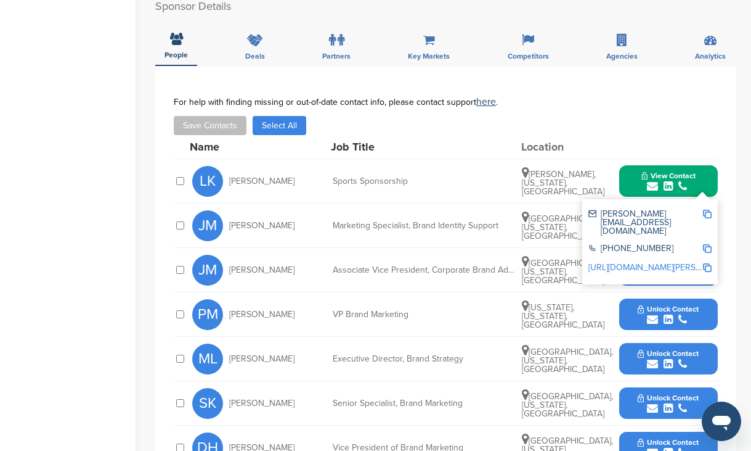
scroll to position [468, 0]
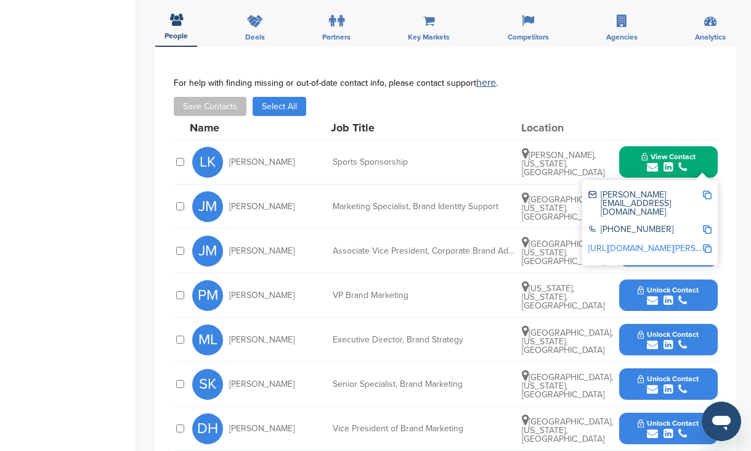
click at [630, 97] on div "Save Contacts Select All" at bounding box center [446, 106] width 544 height 19
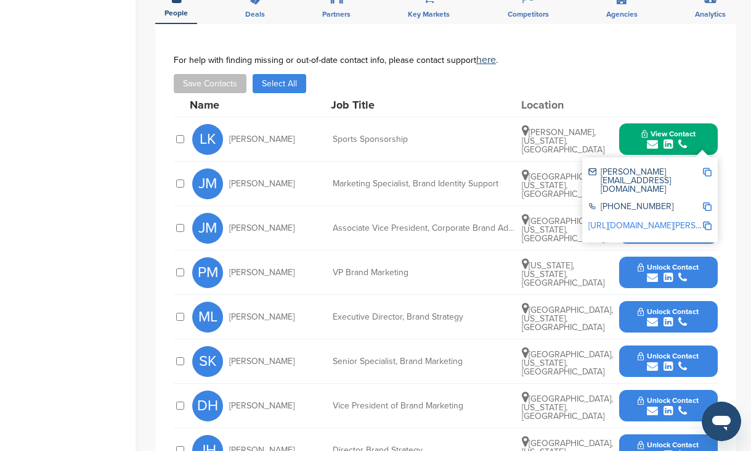
scroll to position [493, 0]
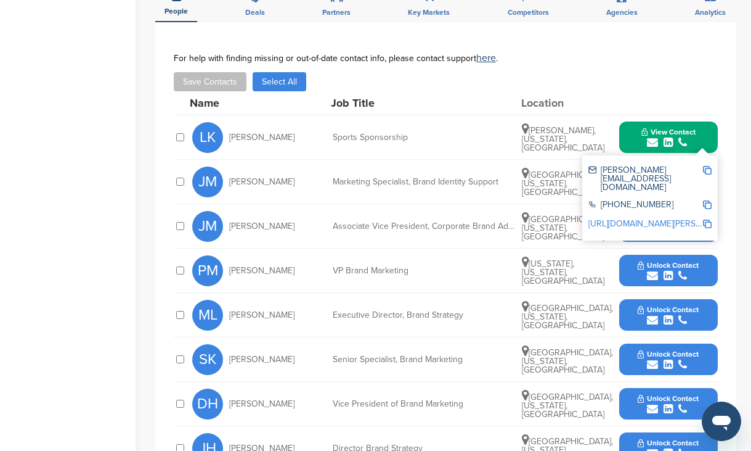
click at [635, 208] on button "Unlock Contact" at bounding box center [668, 226] width 91 height 37
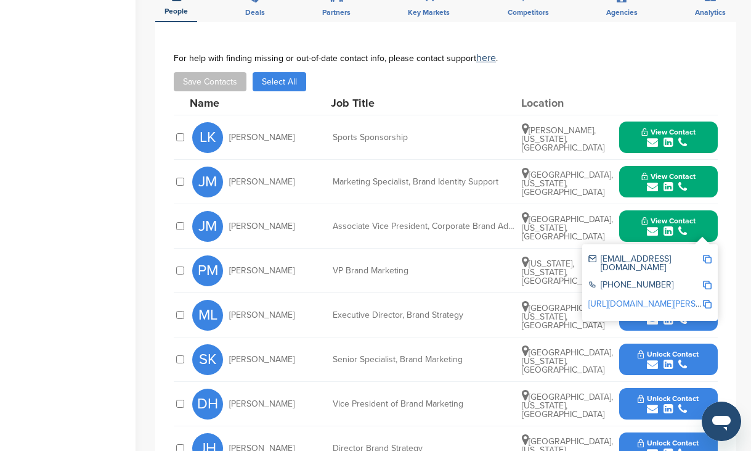
click at [640, 119] on button "View Contact" at bounding box center [669, 137] width 84 height 37
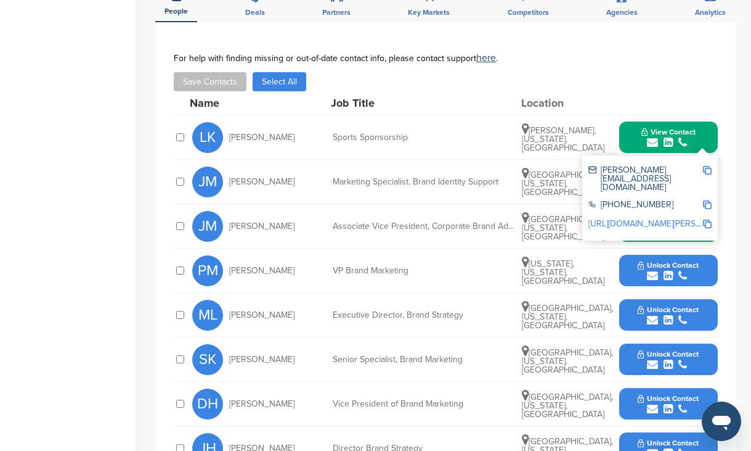
click at [706, 166] on img at bounding box center [707, 170] width 9 height 9
click at [405, 72] on div "Save Contacts Select All" at bounding box center [446, 81] width 544 height 19
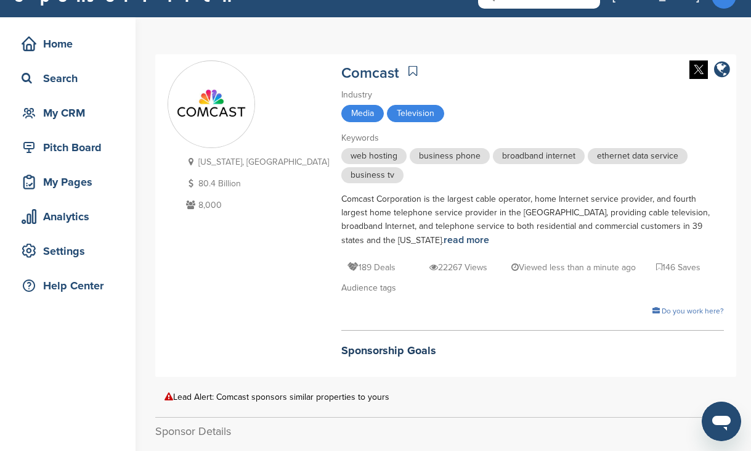
scroll to position [0, 0]
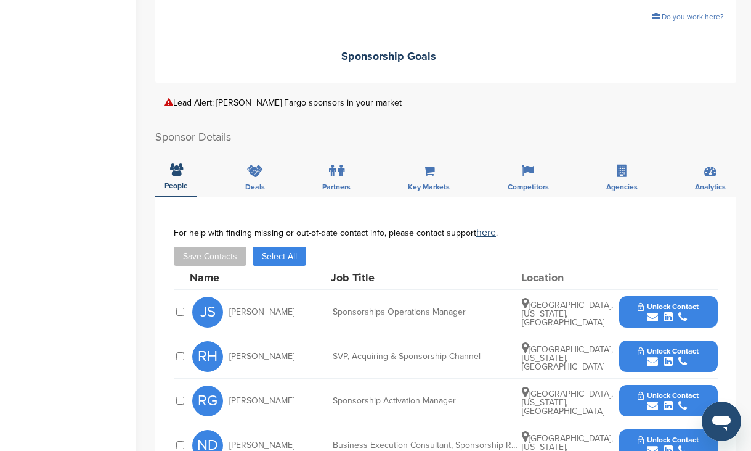
scroll to position [345, 0]
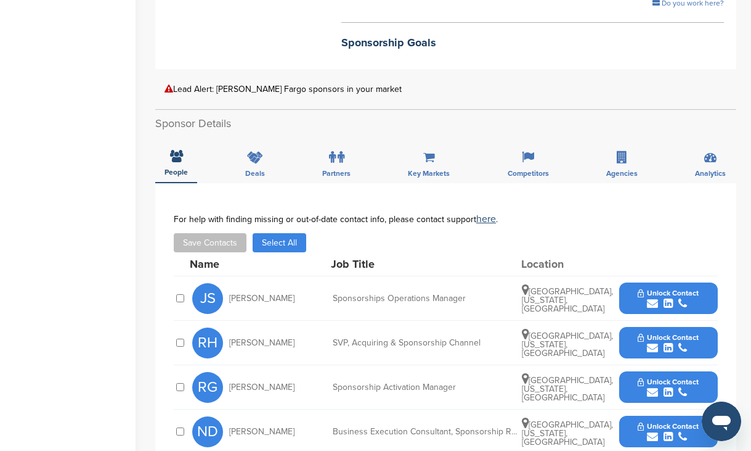
click at [633, 281] on button "Unlock Contact" at bounding box center [668, 298] width 91 height 37
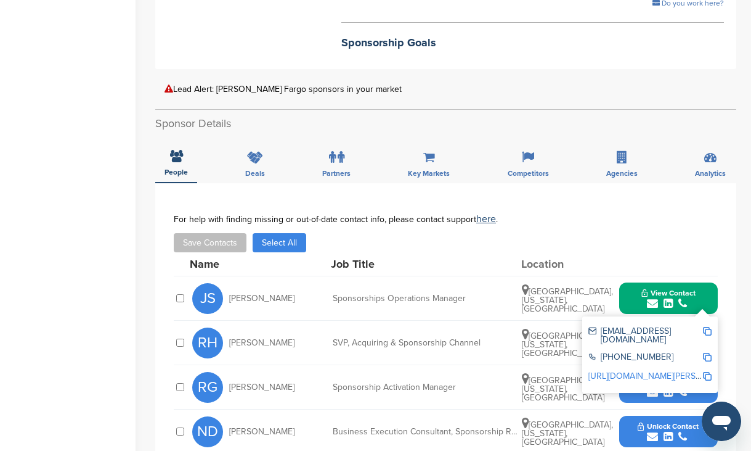
click at [653, 216] on div "For help with finding missing or out-of-date contact info, please contact suppo…" at bounding box center [446, 233] width 544 height 38
click at [639, 284] on button "View Contact" at bounding box center [669, 298] width 84 height 37
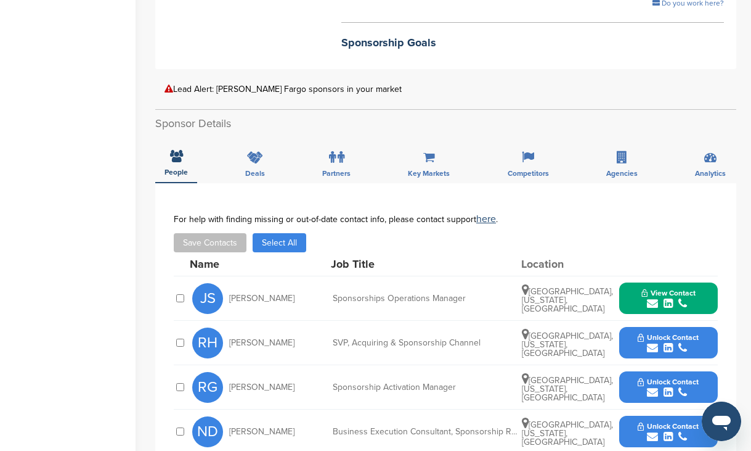
click at [634, 335] on button "Unlock Contact" at bounding box center [668, 342] width 91 height 37
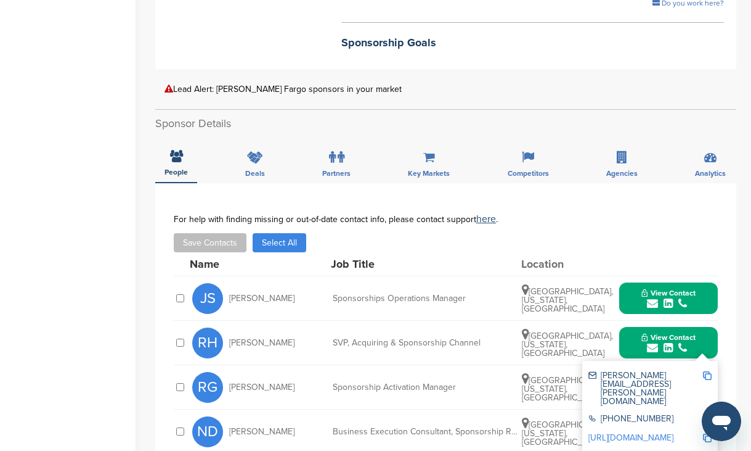
click at [591, 321] on div "RH [PERSON_NAME] SVP, Acquiring & Sponsorship Channel [GEOGRAPHIC_DATA], [US_ST…" at bounding box center [455, 343] width 526 height 44
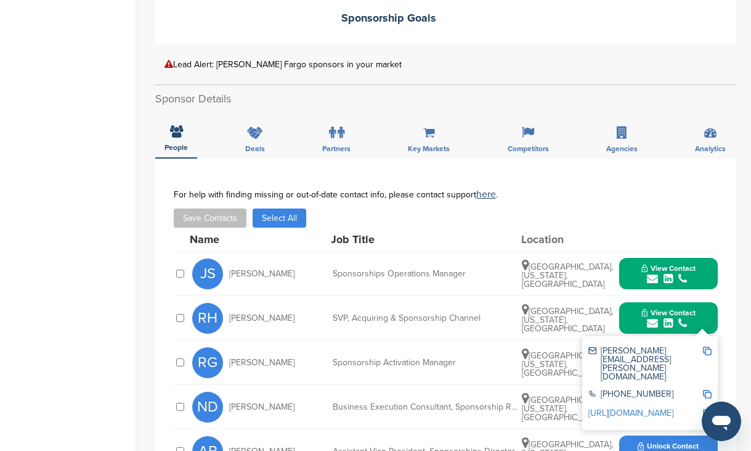
scroll to position [419, 0]
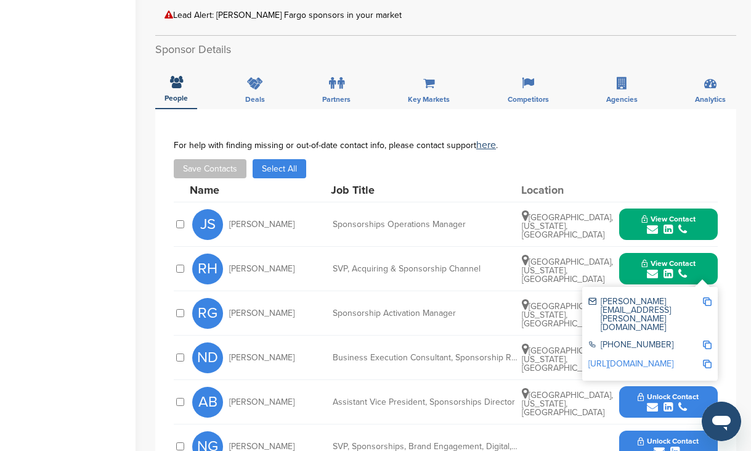
click at [546, 291] on div "RG [PERSON_NAME] Sponsorship Activation Manager [GEOGRAPHIC_DATA], [US_STATE], …" at bounding box center [455, 313] width 526 height 44
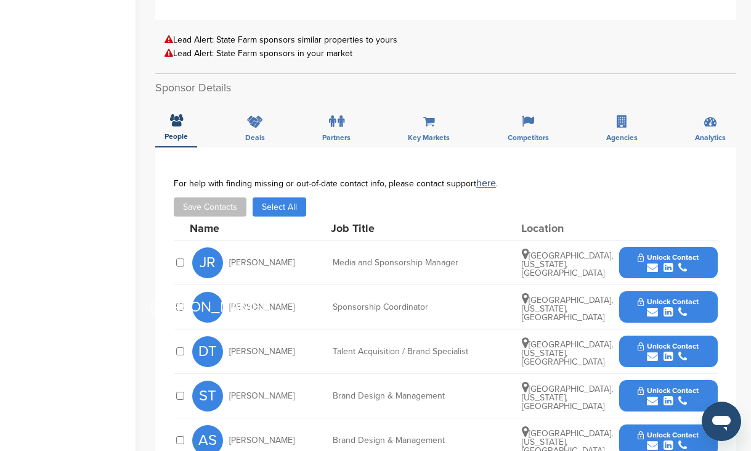
scroll to position [419, 0]
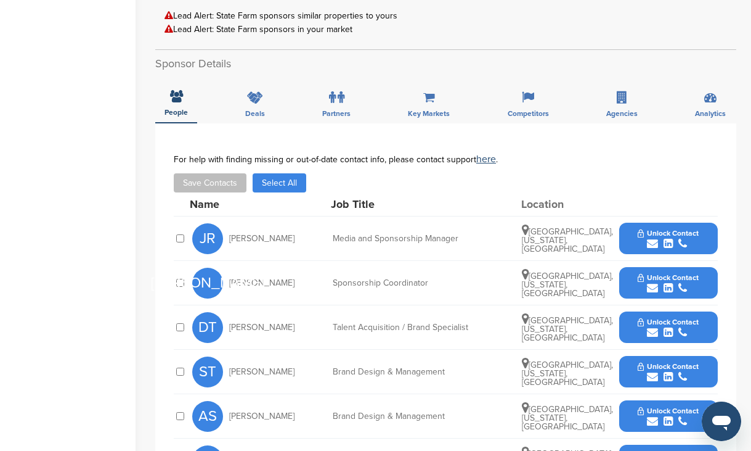
click at [636, 223] on button "Unlock Contact" at bounding box center [668, 238] width 91 height 37
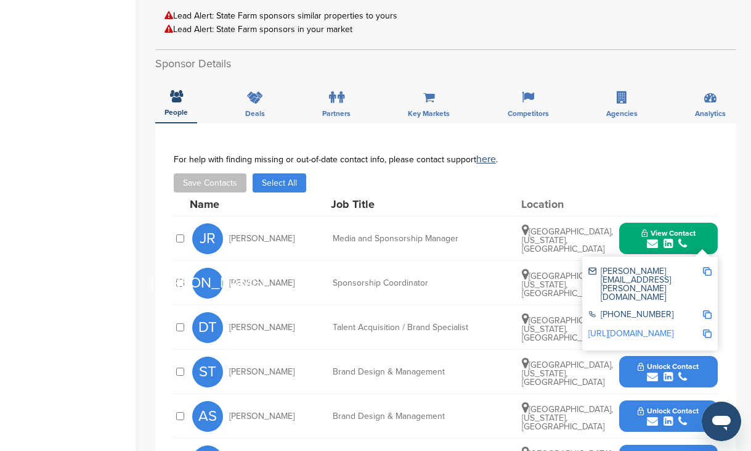
click at [645, 229] on span "View Contact" at bounding box center [669, 233] width 54 height 9
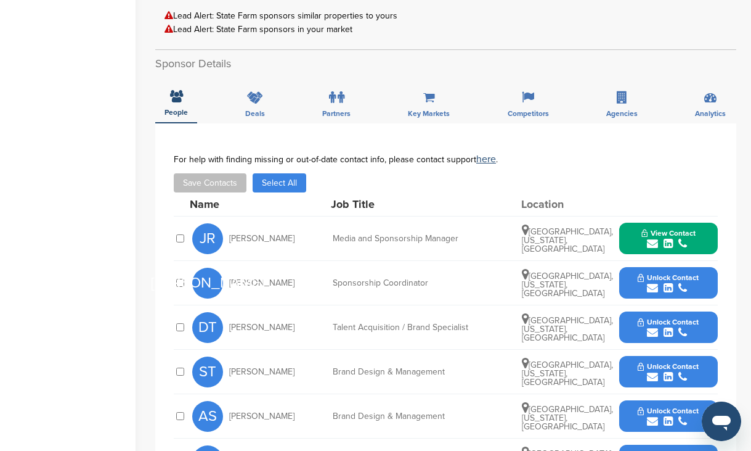
click at [634, 276] on button "Unlock Contact" at bounding box center [668, 282] width 91 height 37
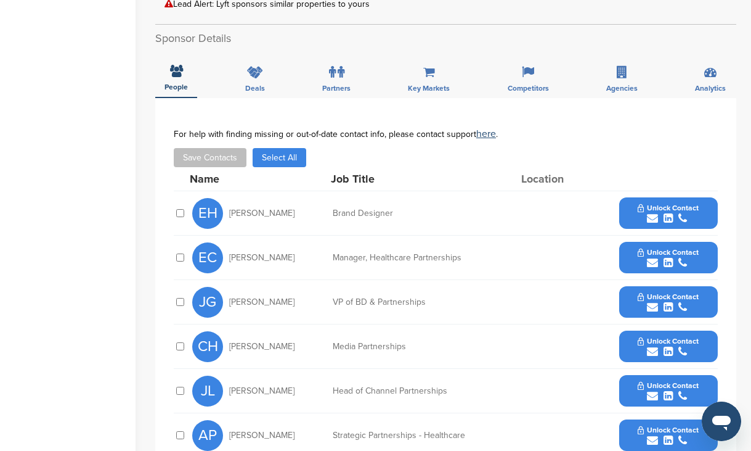
scroll to position [321, 0]
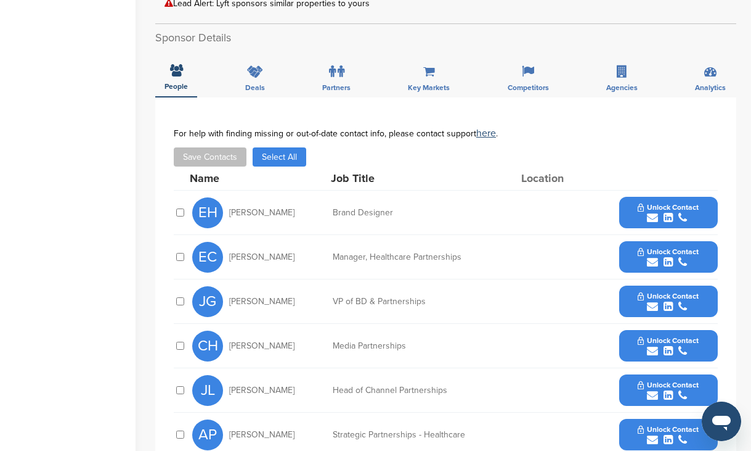
click at [631, 212] on button "Unlock Contact" at bounding box center [668, 212] width 91 height 37
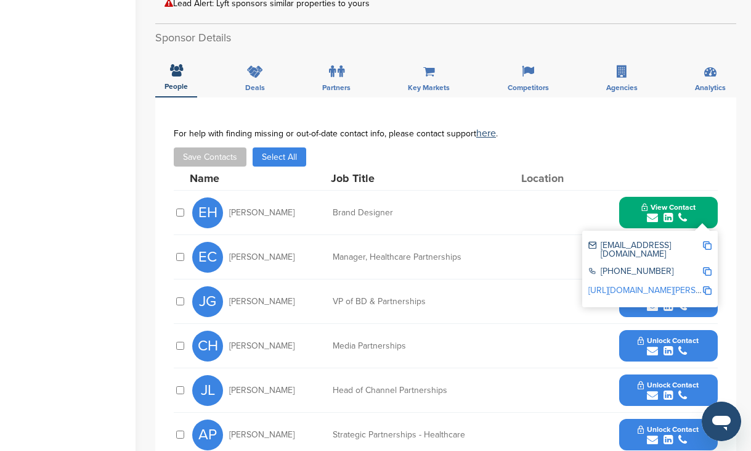
click at [582, 163] on div "Save Contacts Select All" at bounding box center [446, 156] width 544 height 19
click at [634, 217] on button "View Contact" at bounding box center [669, 212] width 84 height 37
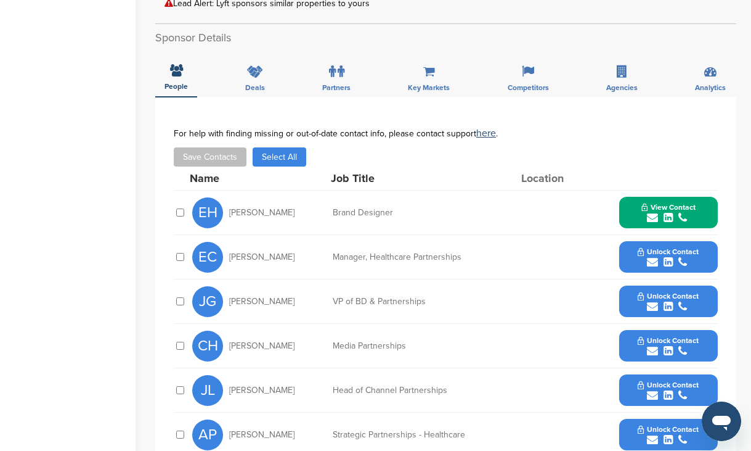
click at [637, 263] on button "Unlock Contact" at bounding box center [668, 257] width 91 height 37
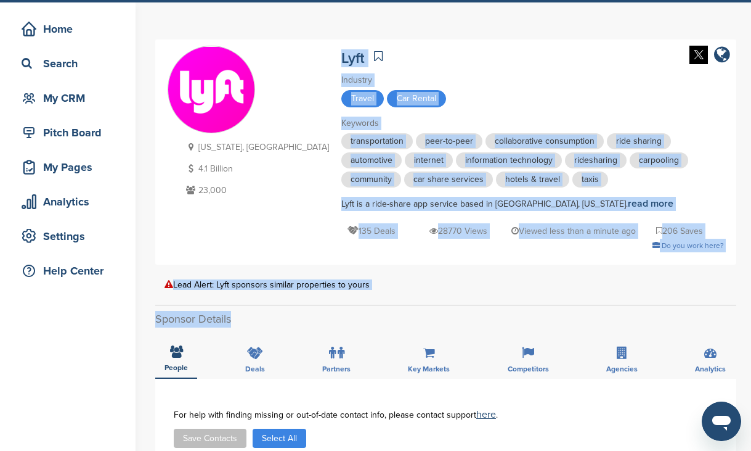
scroll to position [0, 0]
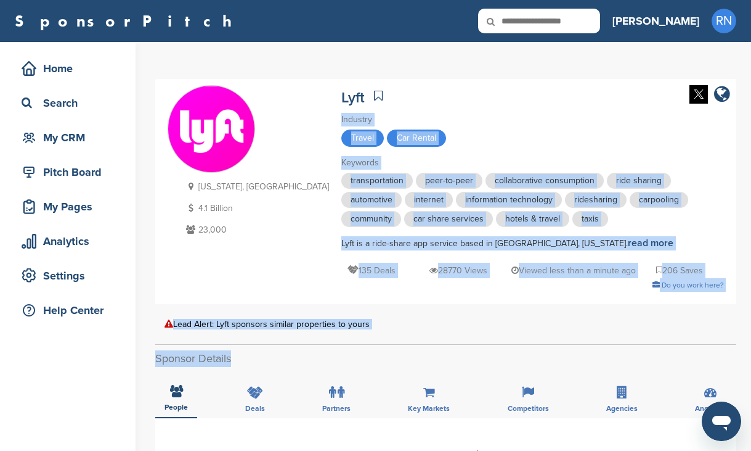
drag, startPoint x: 282, startPoint y: 35, endPoint x: 343, endPoint y: 96, distance: 86.7
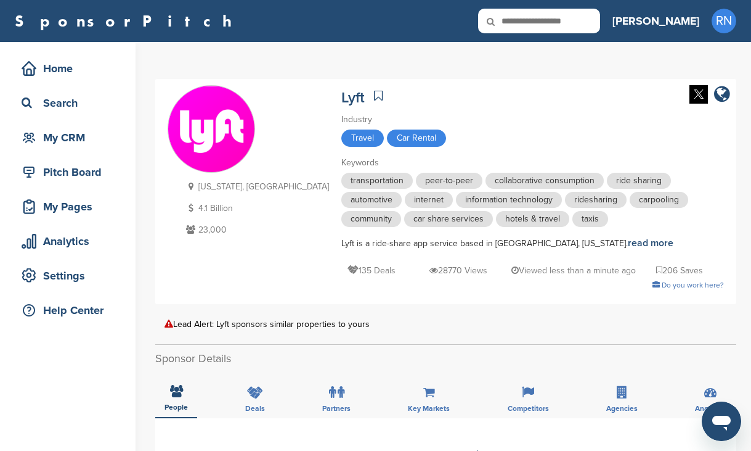
click at [428, 92] on div "Lyft" at bounding box center [532, 96] width 383 height 22
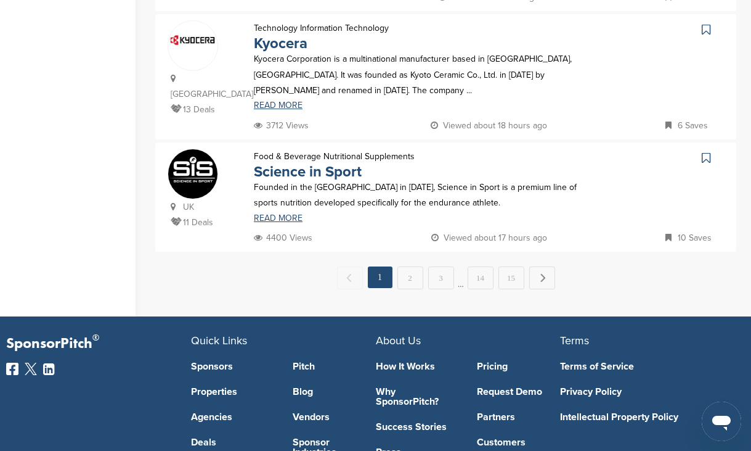
drag, startPoint x: 0, startPoint y: 0, endPoint x: 123, endPoint y: 55, distance: 134.9
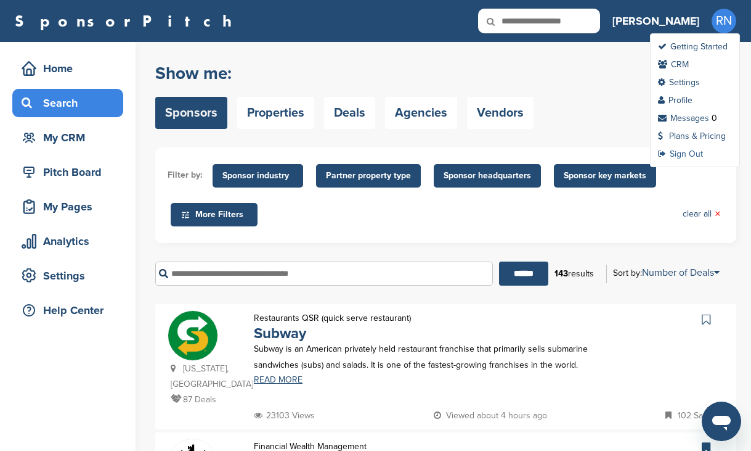
click at [692, 154] on link "Sign Out" at bounding box center [680, 154] width 45 height 10
